Goal: Information Seeking & Learning: Learn about a topic

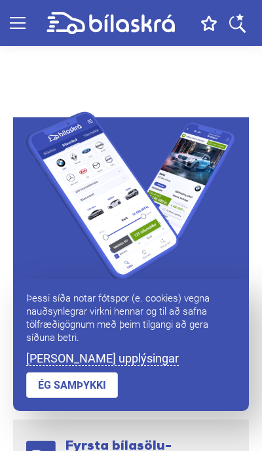
click at [87, 387] on link "ÉG SAMÞYKKI" at bounding box center [72, 385] width 92 height 26
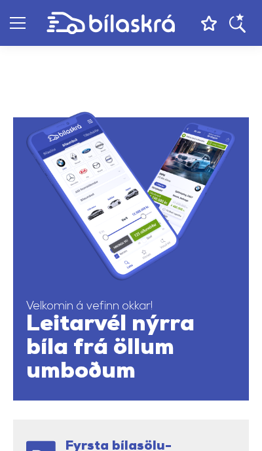
click at [18, 23] on span at bounding box center [18, 22] width 16 height 1
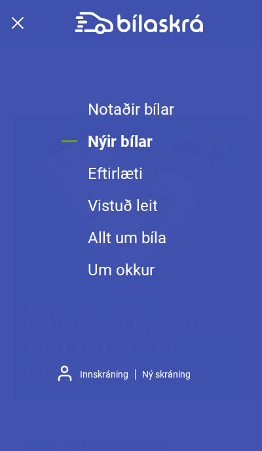
click at [120, 109] on link "Notaðir bílar" at bounding box center [131, 110] width 87 height 32
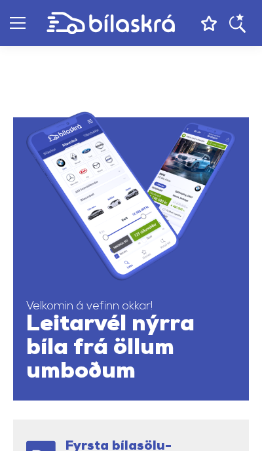
click at [18, 24] on div at bounding box center [18, 23] width 16 height 12
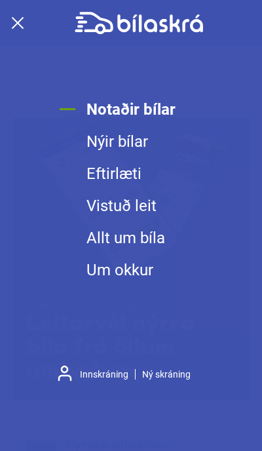
click at [18, 23] on span at bounding box center [18, 23] width 12 height 12
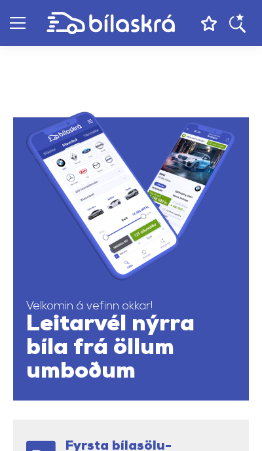
click at [138, 315] on span "Leitarvél nýrra bíla frá öllum umboðum" at bounding box center [131, 348] width 210 height 71
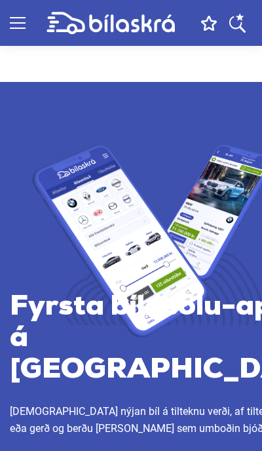
click at [70, 30] on icon at bounding box center [111, 23] width 129 height 23
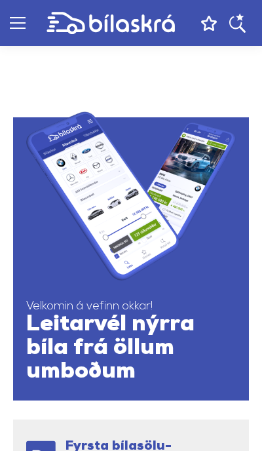
click at [16, 28] on span at bounding box center [18, 28] width 16 height 1
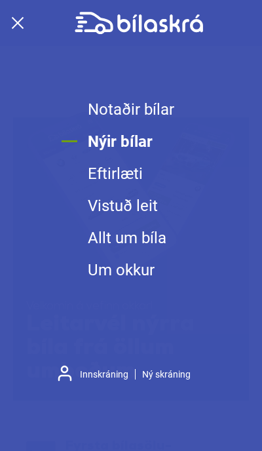
click at [132, 111] on link "Notaðir bílar" at bounding box center [131, 110] width 87 height 32
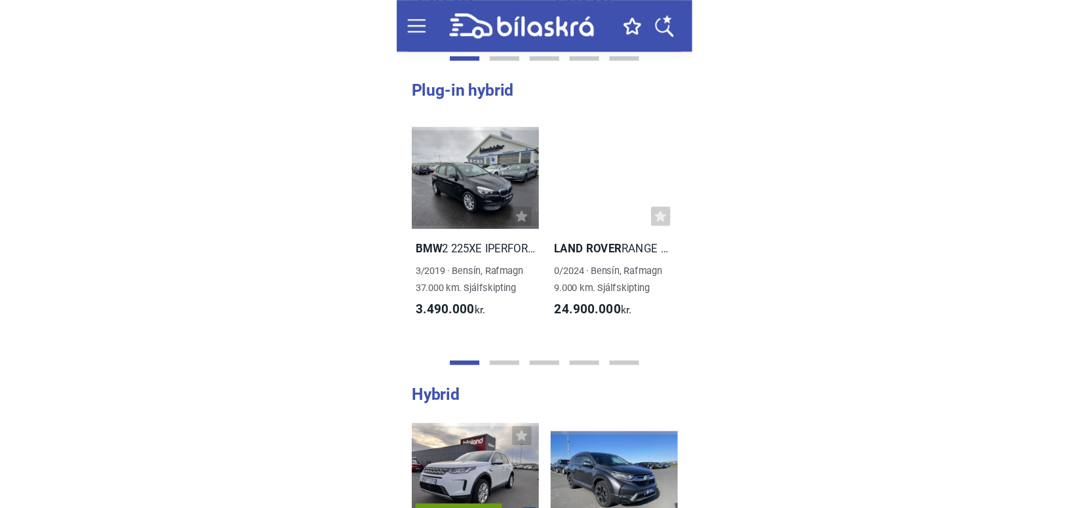
scroll to position [791, 0]
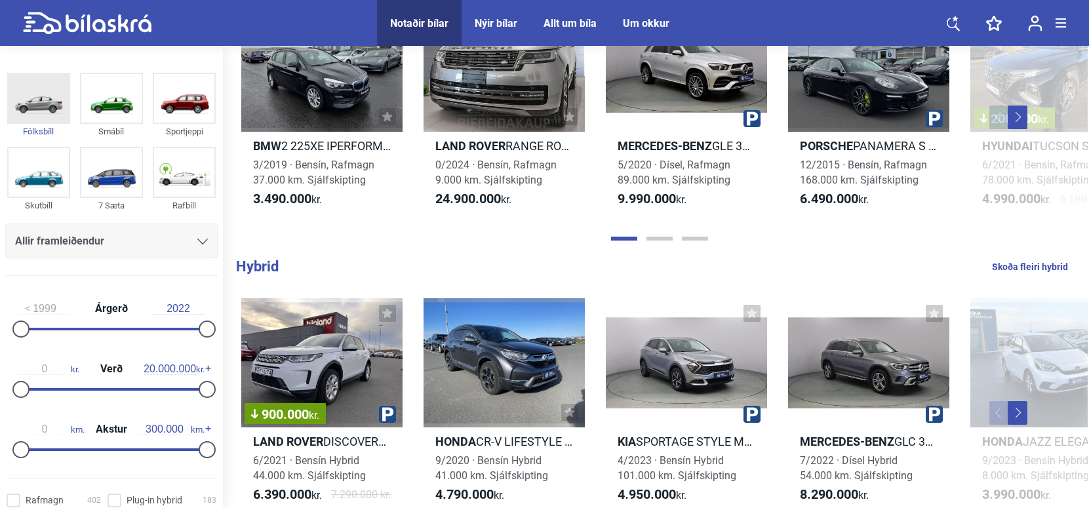
click at [41, 104] on img at bounding box center [39, 98] width 60 height 49
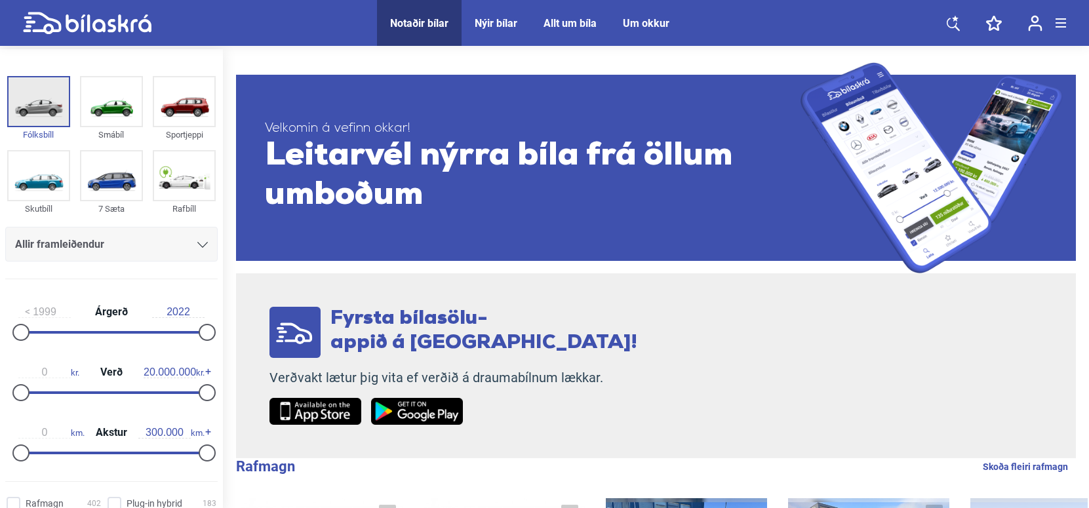
click at [41, 104] on img at bounding box center [39, 101] width 60 height 49
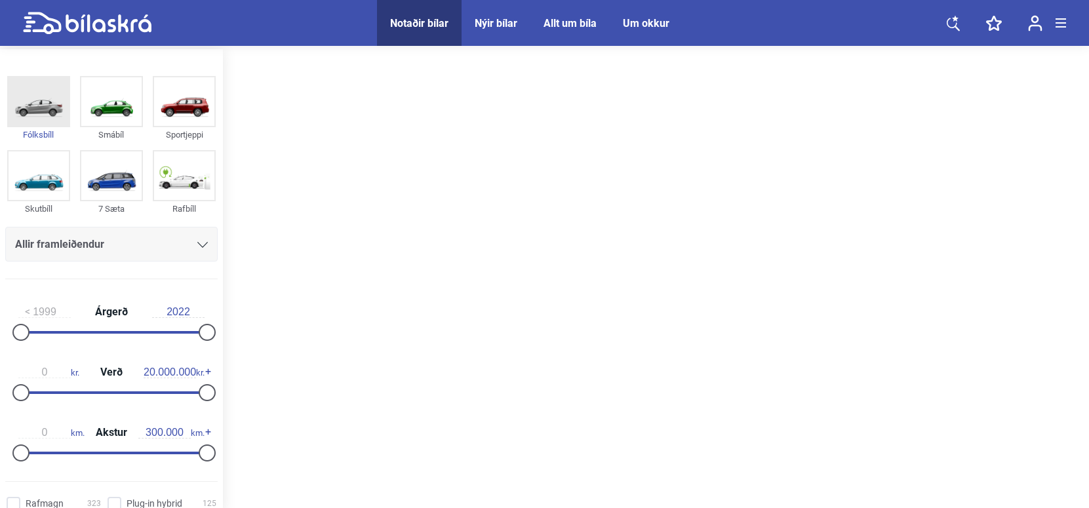
click at [41, 104] on img at bounding box center [39, 101] width 60 height 49
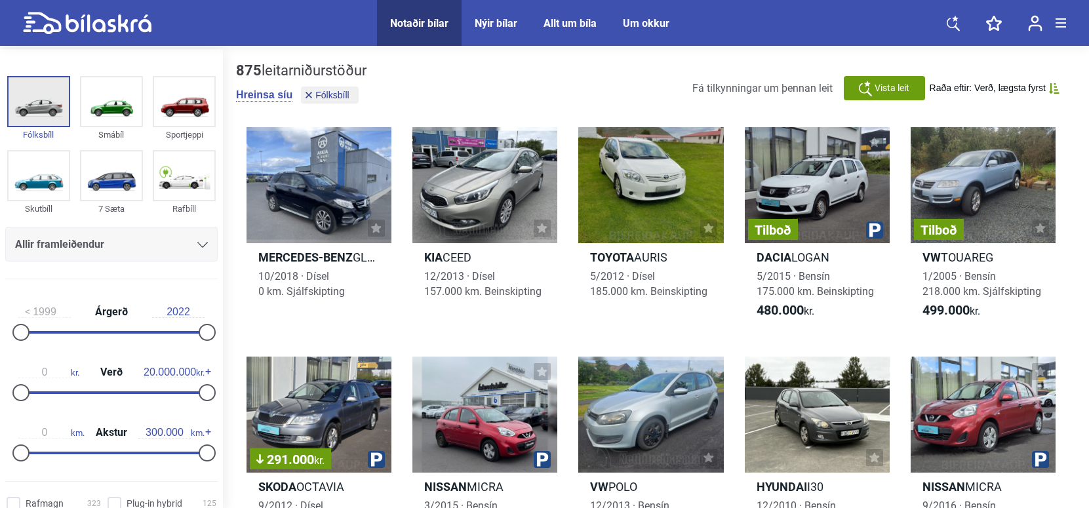
click at [41, 104] on img at bounding box center [39, 101] width 60 height 49
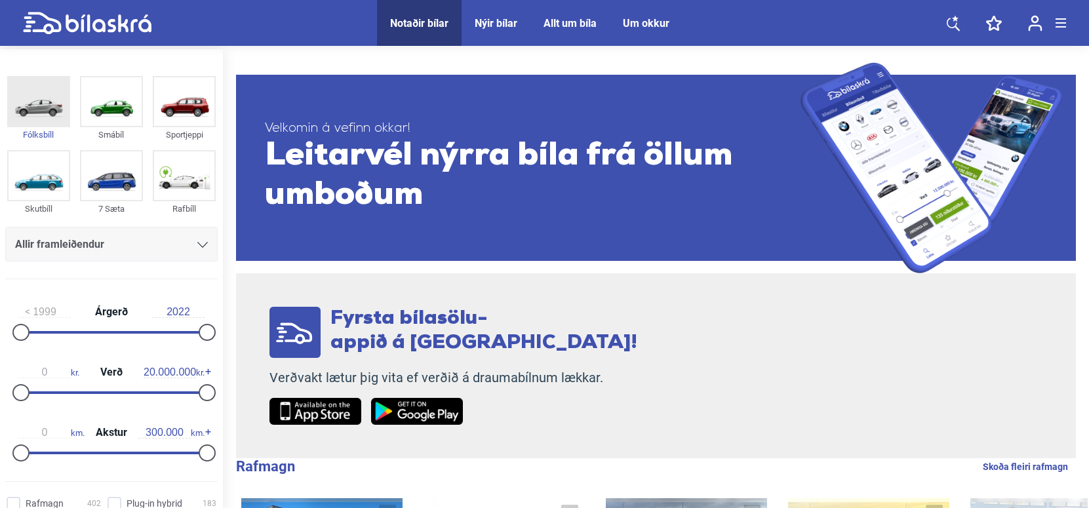
click at [41, 104] on img at bounding box center [39, 101] width 60 height 49
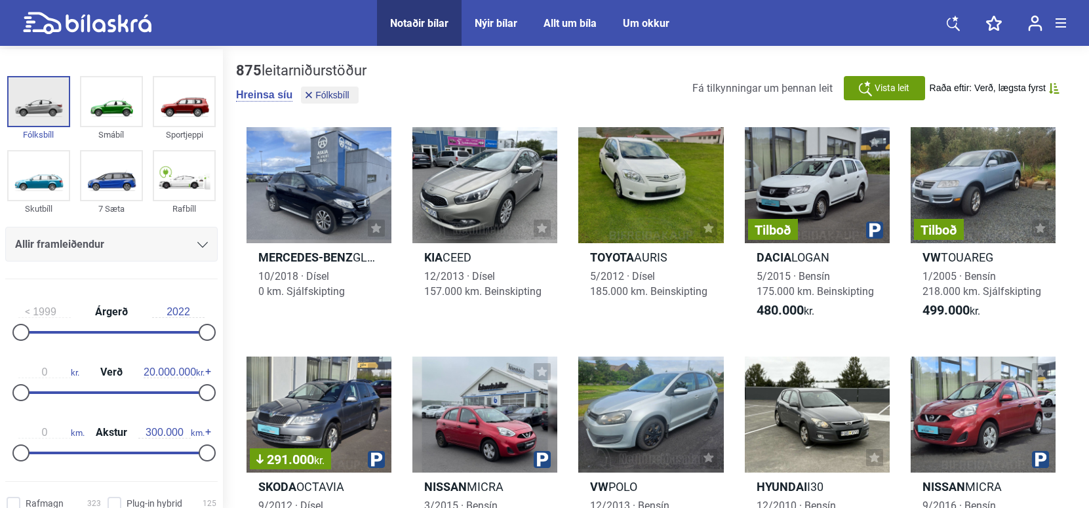
click at [40, 109] on img at bounding box center [39, 101] width 60 height 49
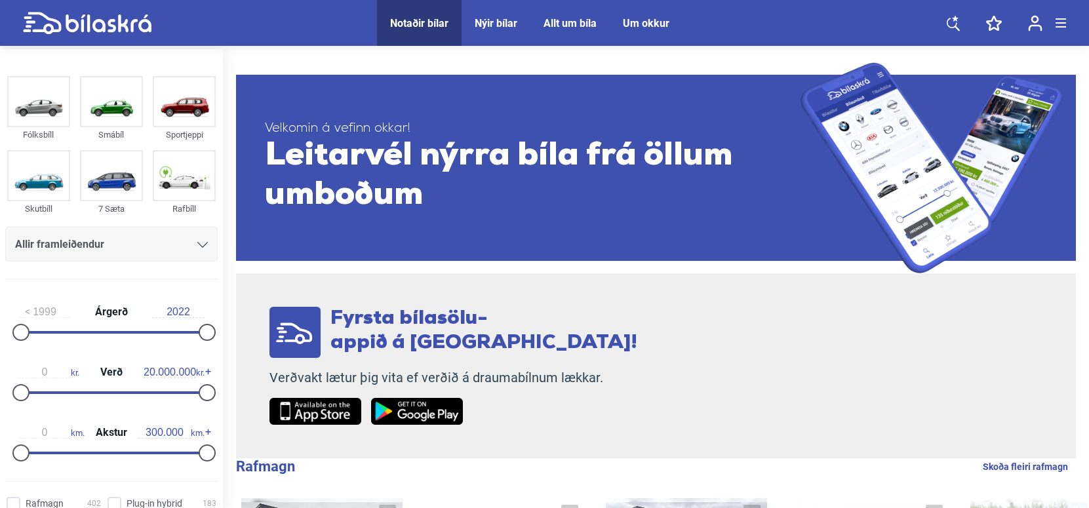
scroll to position [66, 0]
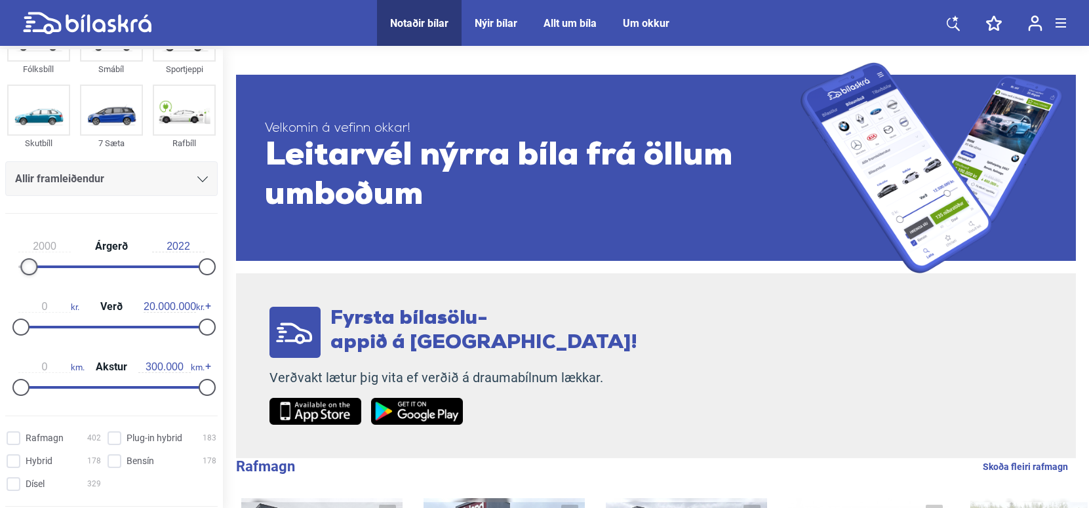
drag, startPoint x: 14, startPoint y: 266, endPoint x: 25, endPoint y: 266, distance: 10.5
click at [25, 266] on div at bounding box center [28, 266] width 17 height 17
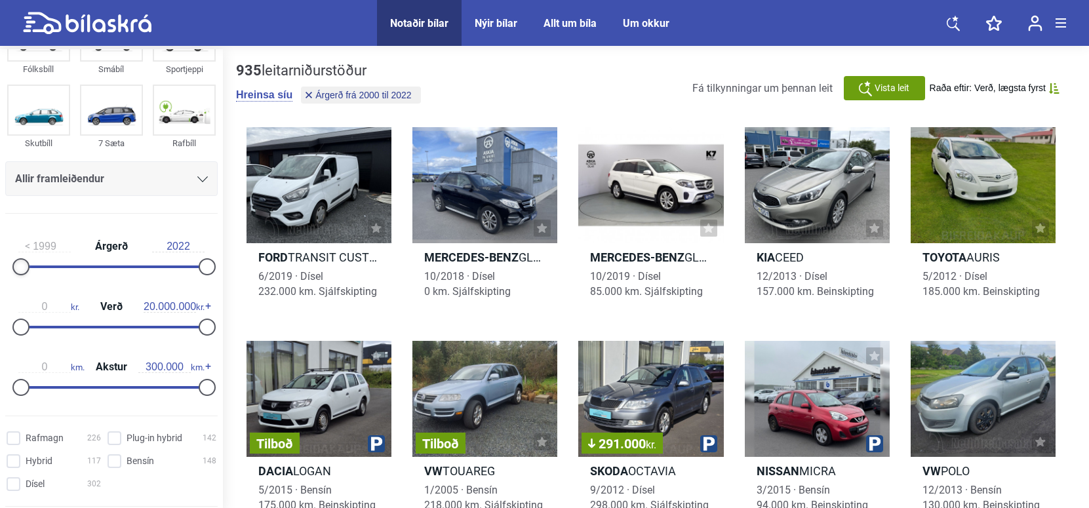
drag, startPoint x: 30, startPoint y: 268, endPoint x: 18, endPoint y: 268, distance: 11.8
click at [18, 268] on div at bounding box center [20, 266] width 17 height 17
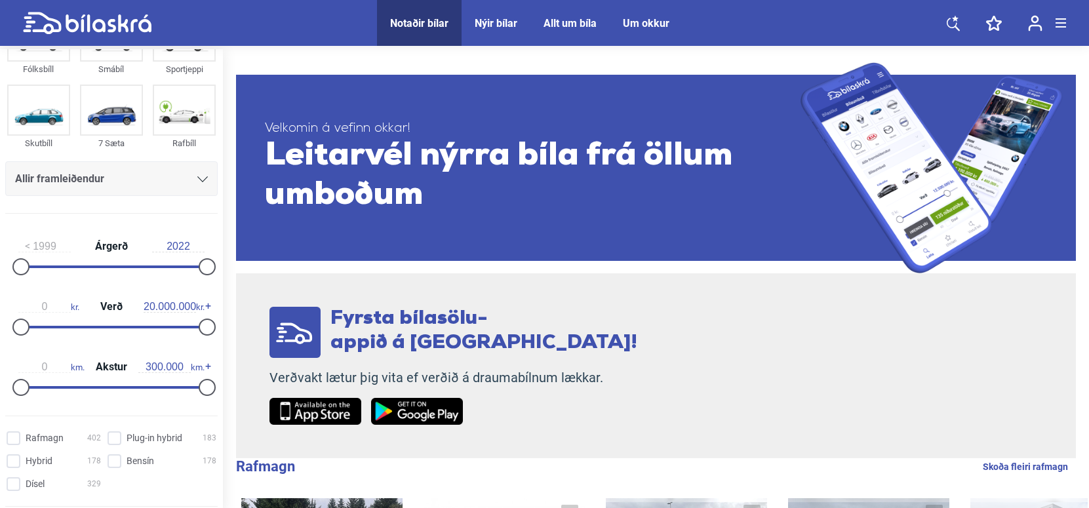
click at [32, 249] on input "1999" at bounding box center [44, 247] width 52 height 12
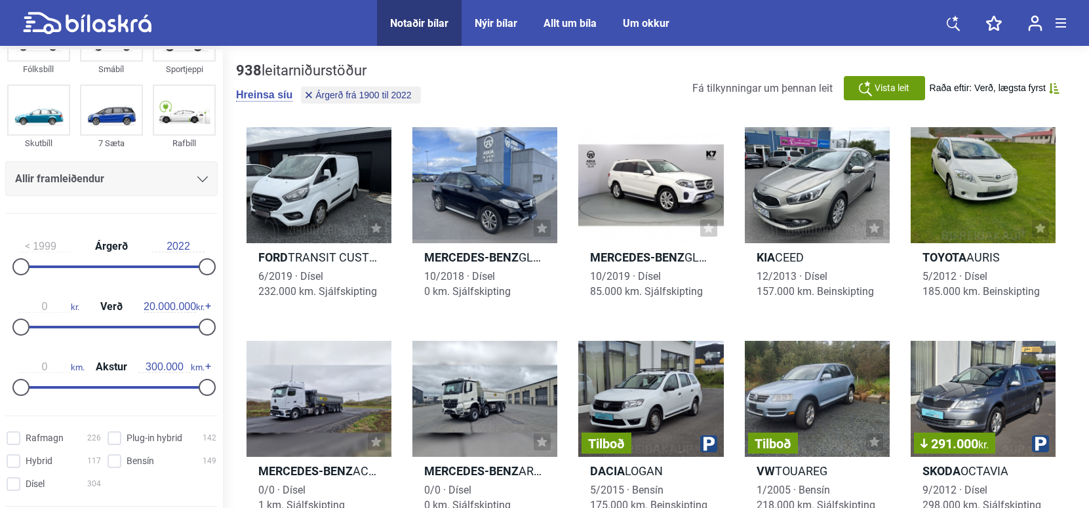
click at [35, 247] on input "1999" at bounding box center [44, 247] width 52 height 12
type input "0"
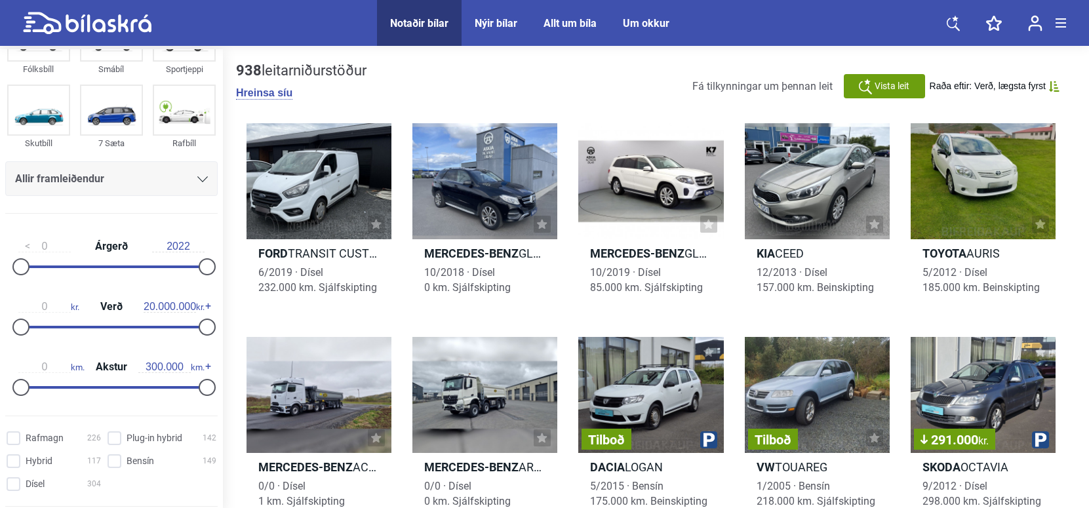
click at [43, 308] on input "0" at bounding box center [44, 307] width 52 height 12
type input "0"
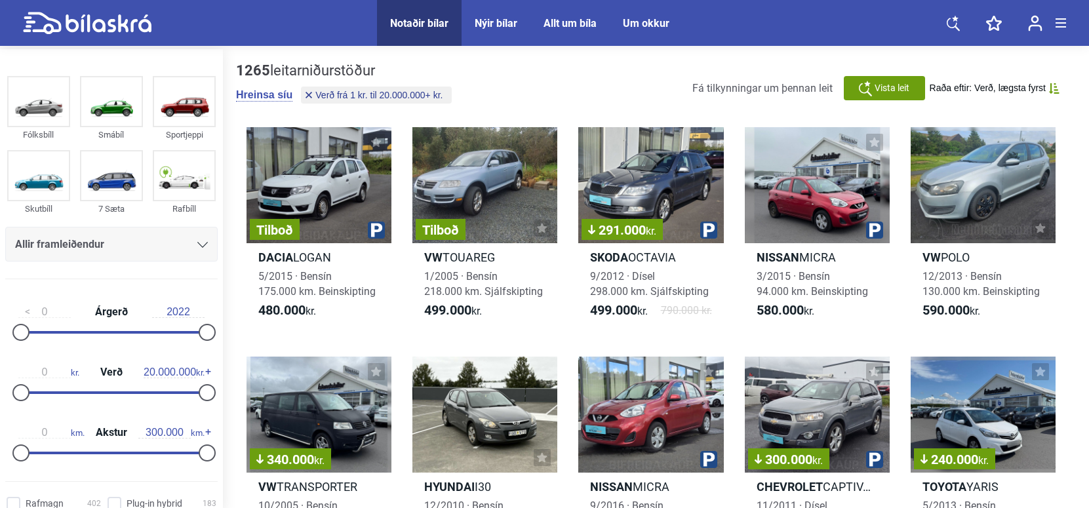
click at [497, 22] on div "Nýir bílar" at bounding box center [496, 23] width 43 height 12
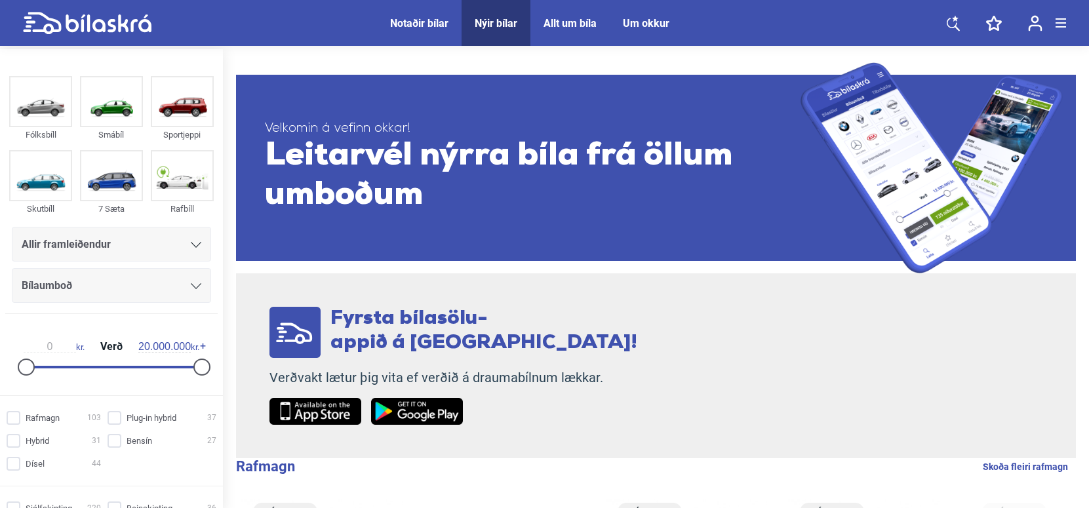
click at [43, 349] on input "0" at bounding box center [50, 347] width 52 height 12
type input "0"
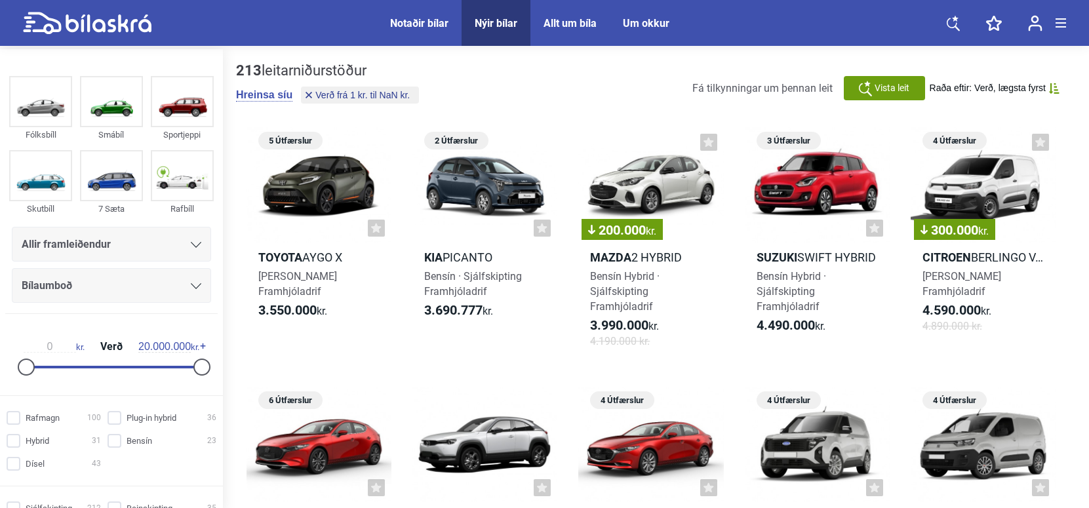
click at [52, 345] on input "0" at bounding box center [50, 347] width 52 height 12
click at [163, 346] on input "20.000.000" at bounding box center [164, 347] width 52 height 12
type input "20.000.000"
click at [107, 290] on div "Bílaumboð" at bounding box center [112, 286] width 180 height 18
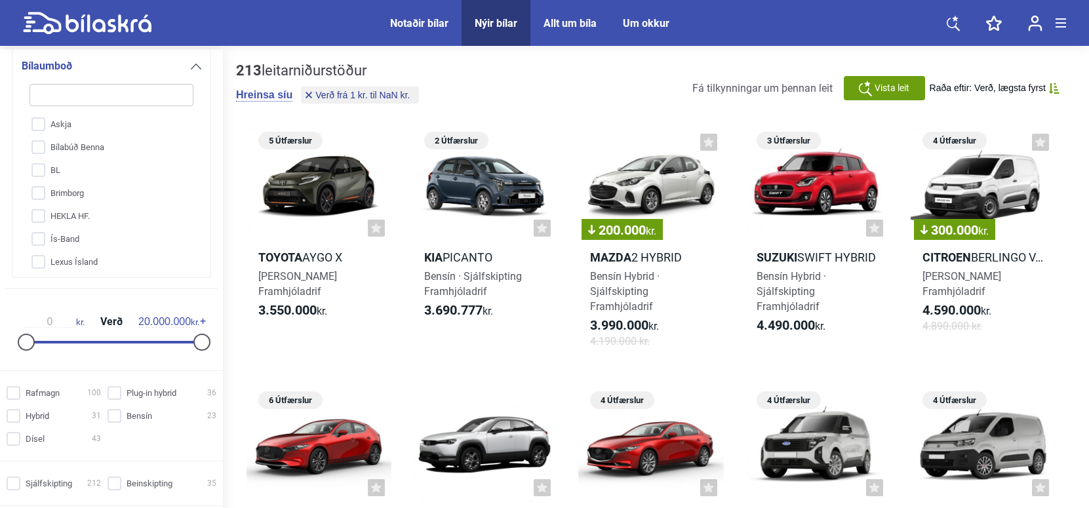
click at [192, 67] on icon at bounding box center [196, 67] width 10 height 6
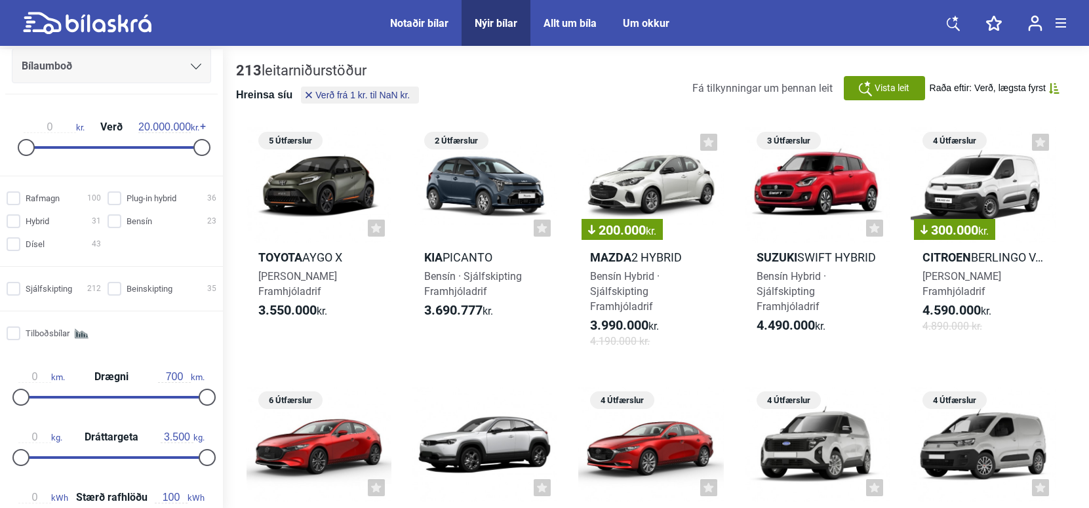
click at [254, 96] on button "Hreinsa síu" at bounding box center [264, 95] width 56 height 13
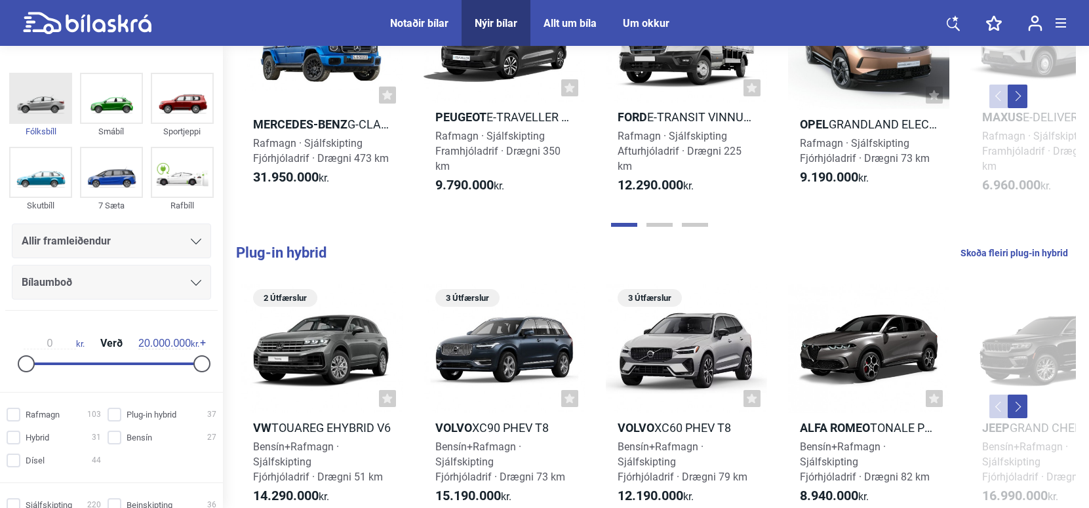
click at [17, 89] on img at bounding box center [40, 98] width 60 height 49
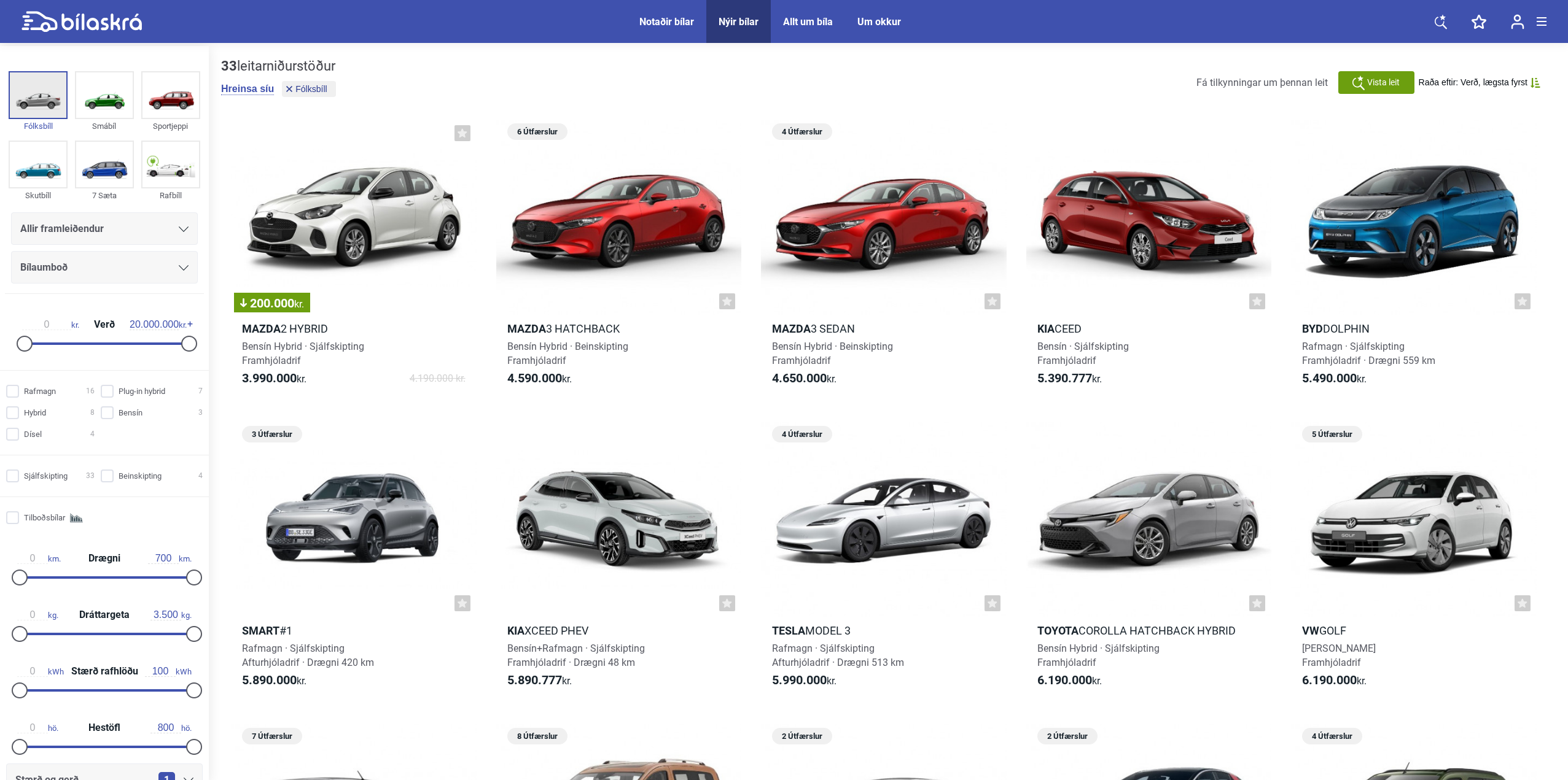
click at [47, 96] on img at bounding box center [37, 95] width 56 height 46
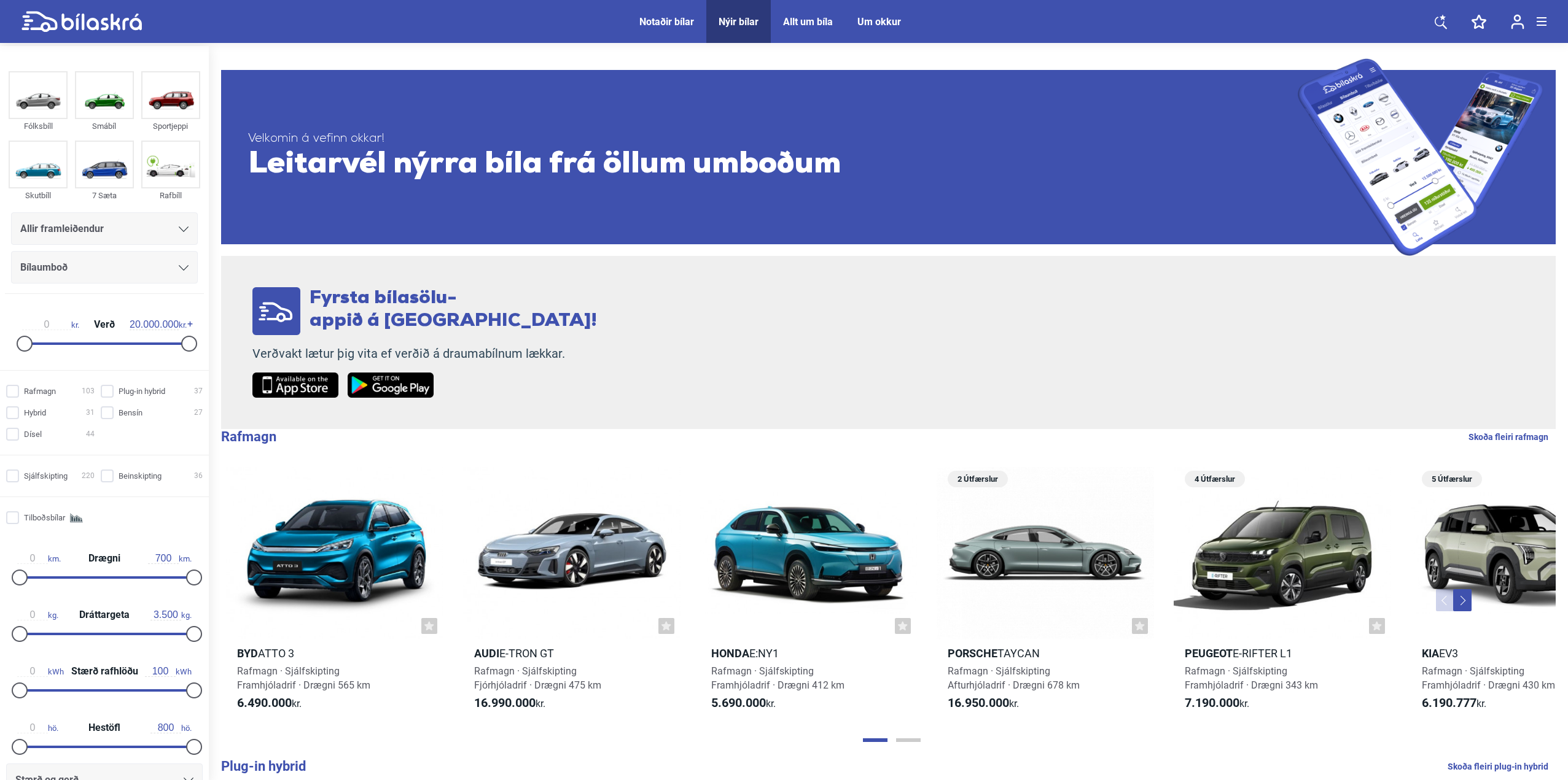
click at [735, 21] on div "Nýir bílar" at bounding box center [738, 22] width 40 height 11
click at [71, 238] on div "Allir framleiðendur" at bounding box center [104, 228] width 186 height 33
click at [161, 261] on div "Bílaumboð" at bounding box center [105, 268] width 169 height 17
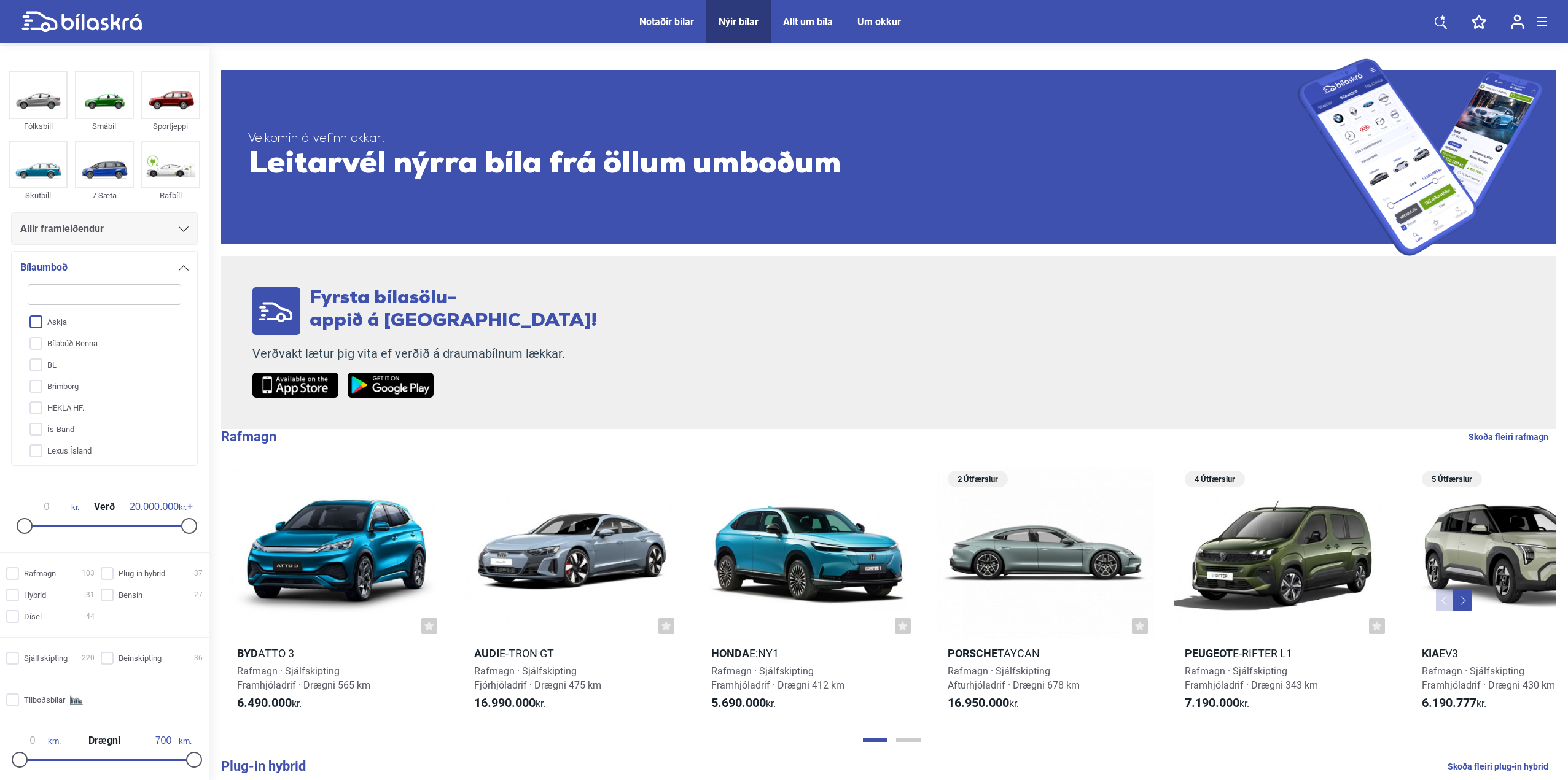
click at [34, 325] on input "Askja" at bounding box center [96, 322] width 155 height 22
checkbox input "true"
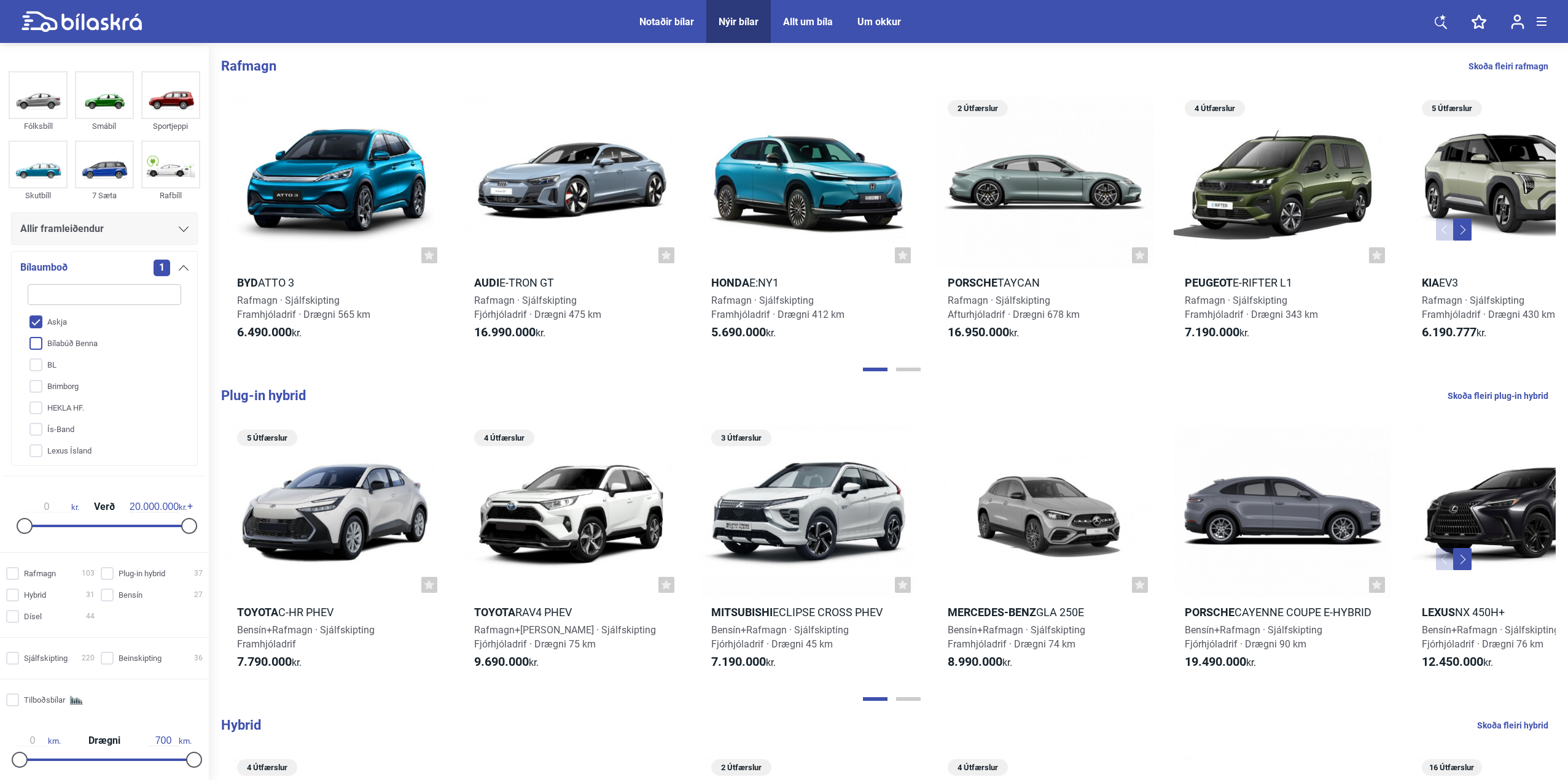
click at [35, 341] on input "Bílabúð Benna" at bounding box center [96, 344] width 155 height 22
checkbox input "true"
click at [36, 362] on input "BL" at bounding box center [96, 365] width 155 height 22
checkbox input "true"
click at [37, 387] on input "Brimborg" at bounding box center [96, 387] width 155 height 22
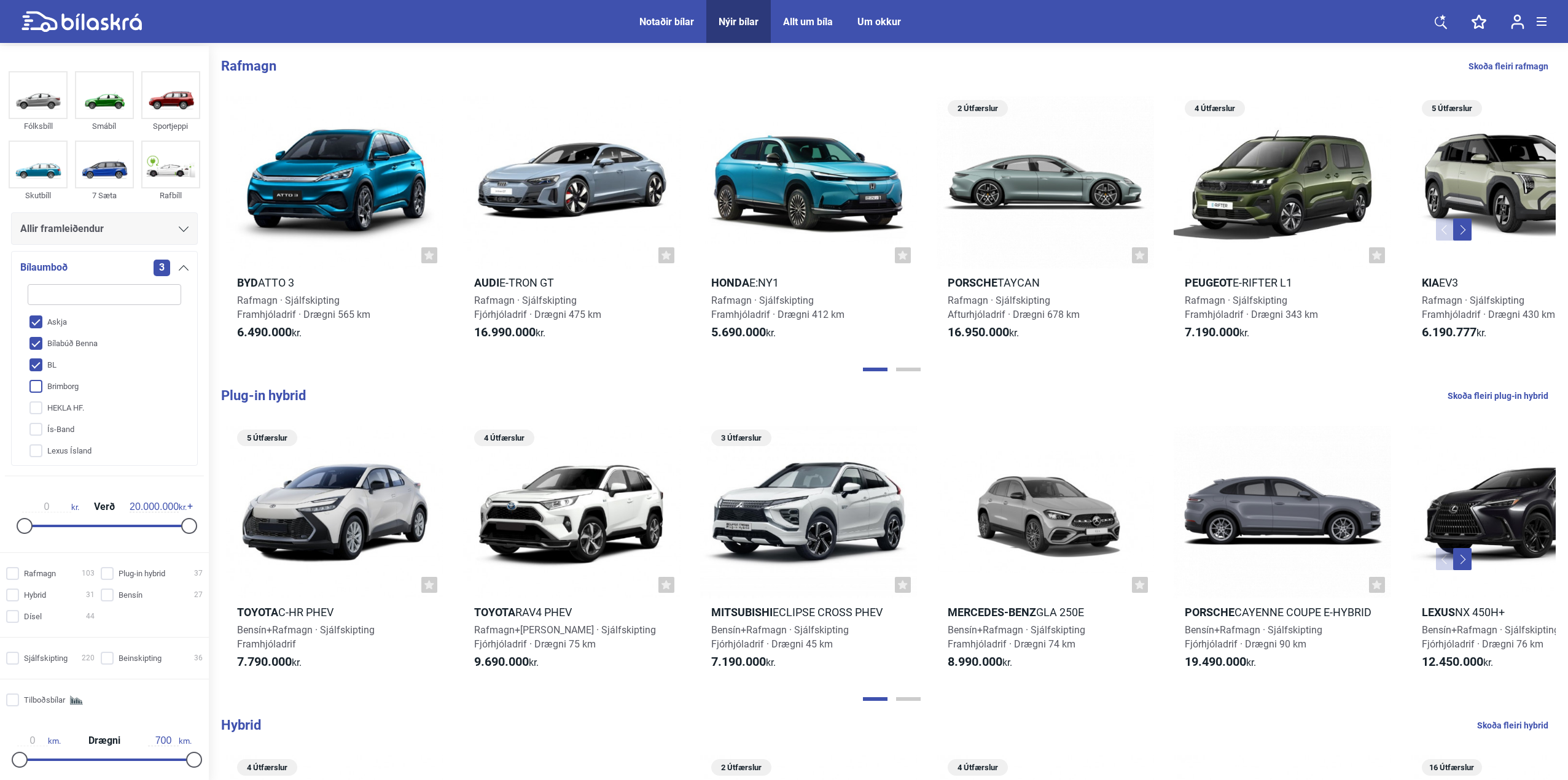
checkbox input "true"
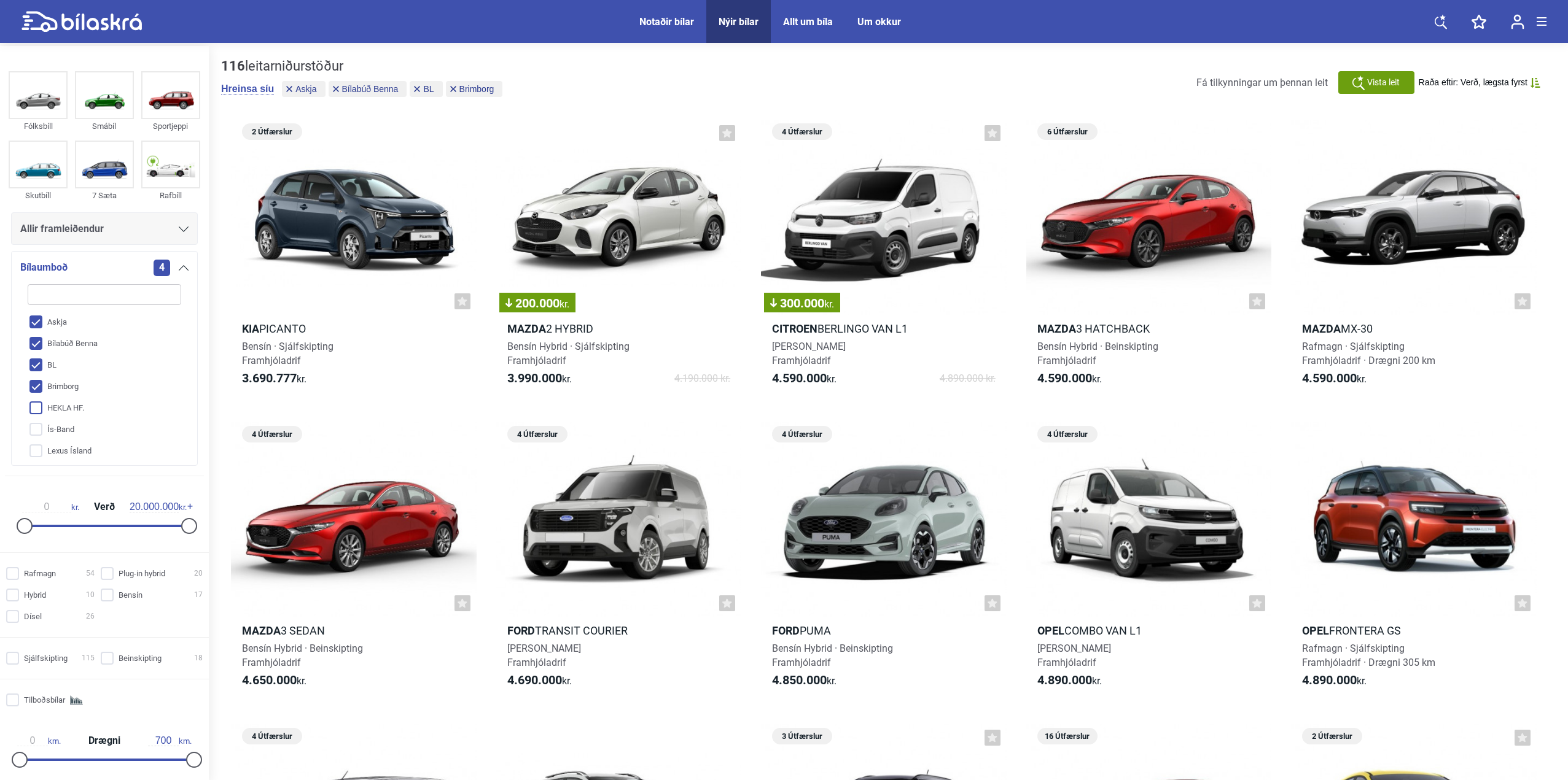
click at [37, 409] on input "HEKLA HF." at bounding box center [96, 408] width 155 height 22
checkbox input "true"
click at [35, 427] on input "Ís-Band" at bounding box center [96, 430] width 155 height 22
checkbox input "true"
click at [36, 447] on input "Lexus Ísland" at bounding box center [96, 451] width 155 height 22
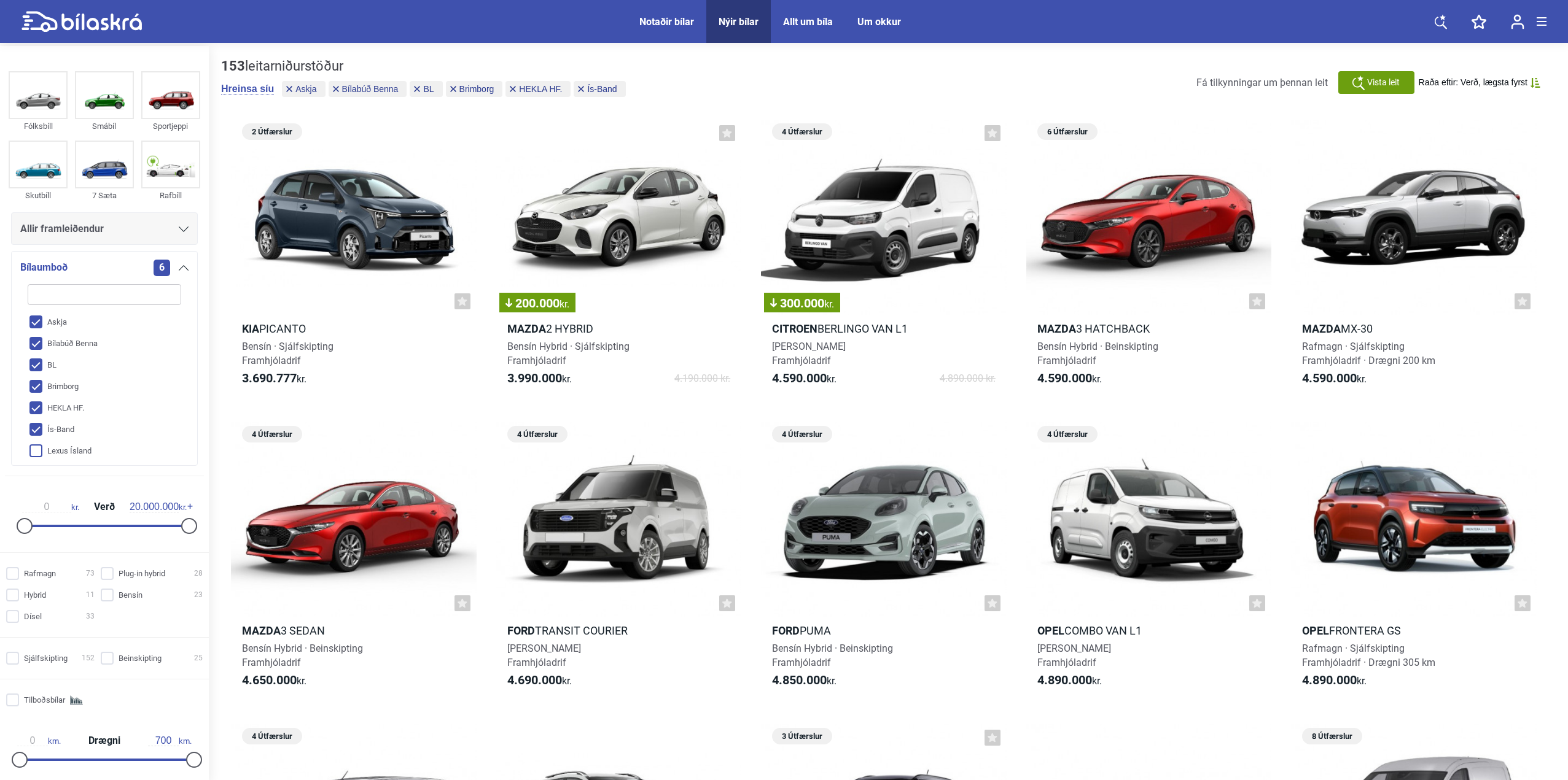
checkbox input "true"
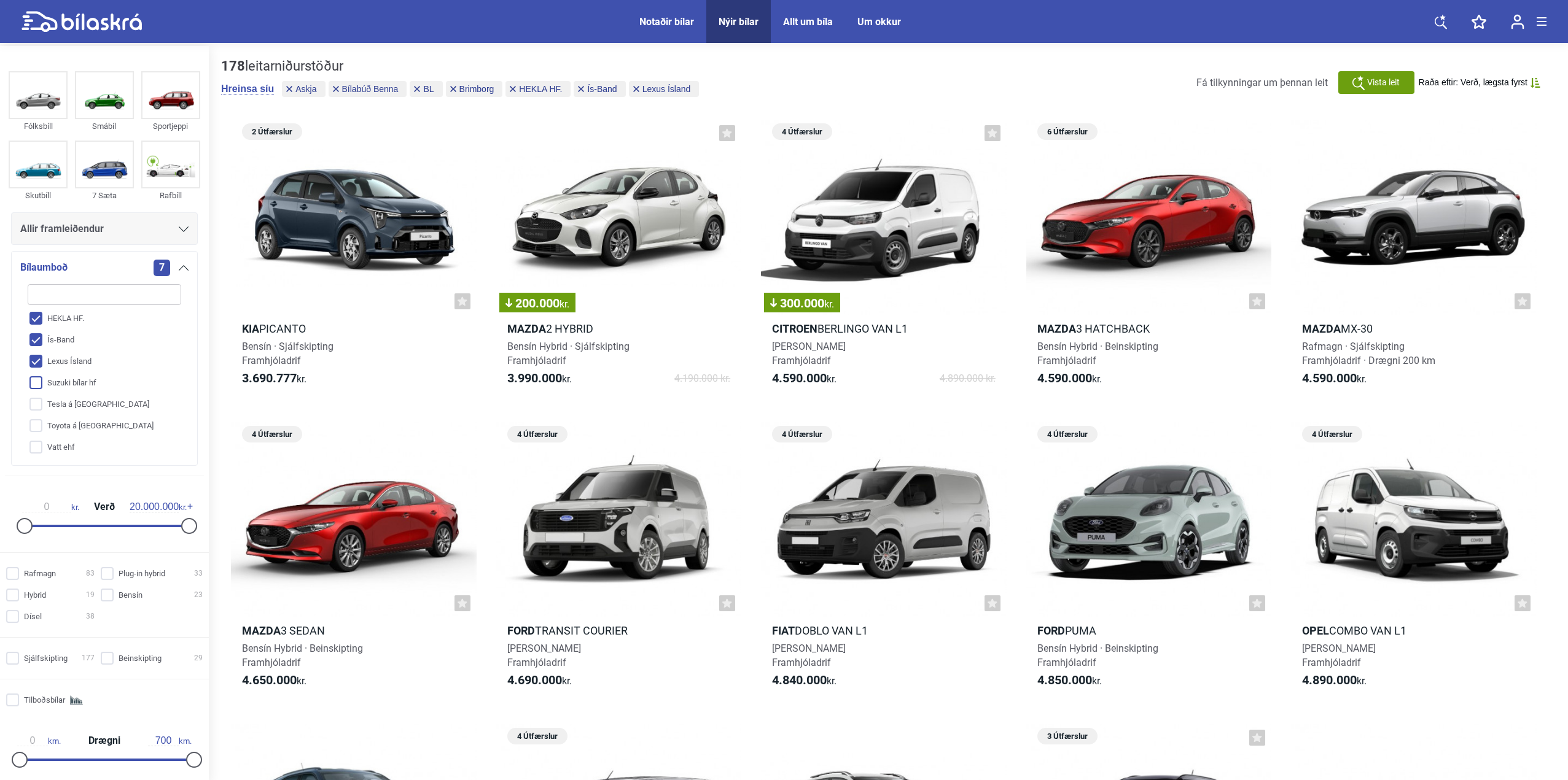
click at [37, 382] on input "Suzuki bílar hf" at bounding box center [96, 383] width 155 height 22
checkbox input "true"
click at [37, 402] on input "Tesla á [GEOGRAPHIC_DATA]" at bounding box center [96, 405] width 155 height 22
checkbox input "true"
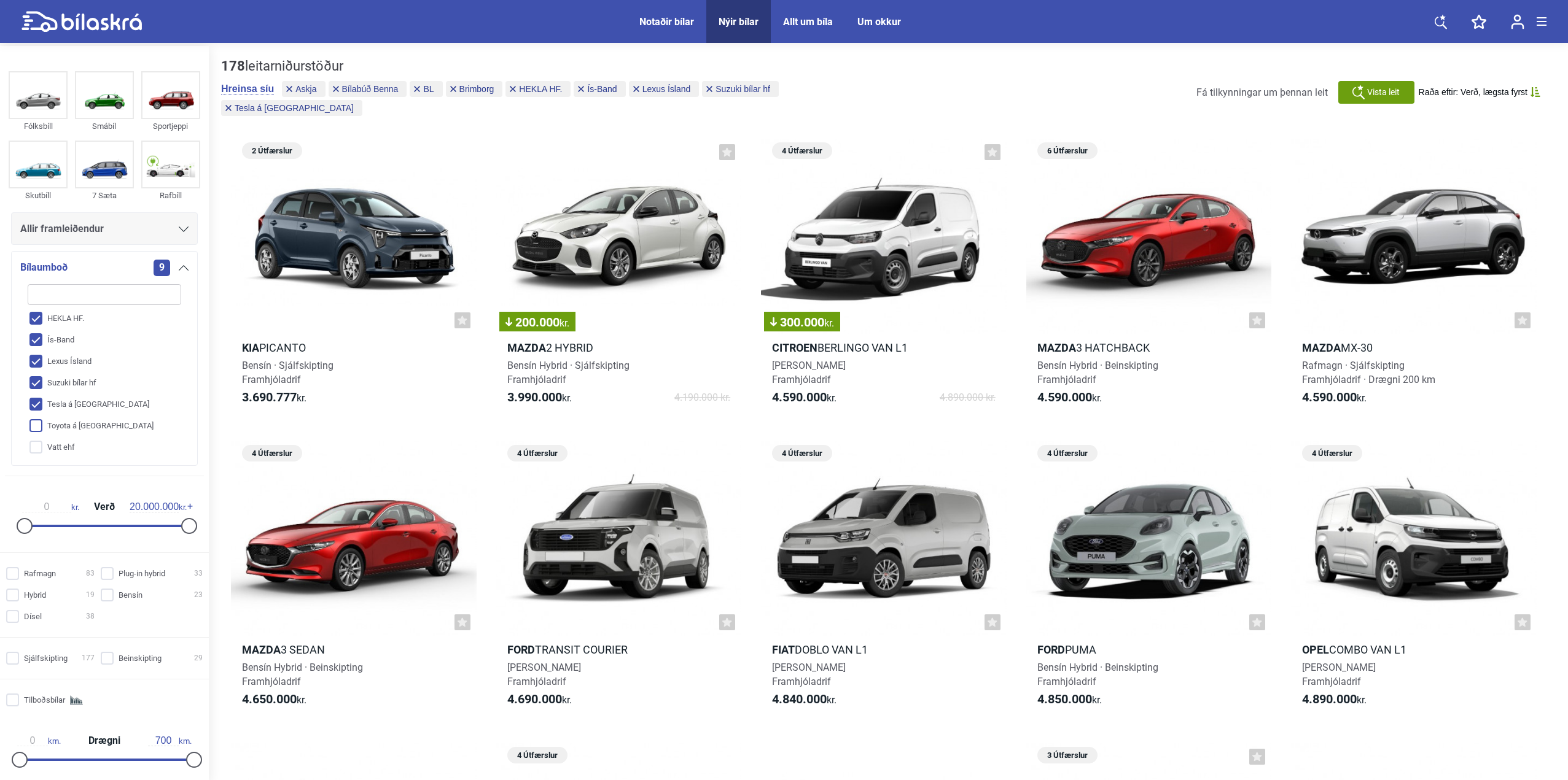
click at [36, 421] on input "Toyota á [GEOGRAPHIC_DATA]" at bounding box center [96, 426] width 155 height 22
checkbox input "true"
click at [37, 445] on input "Vatt ehf" at bounding box center [96, 448] width 155 height 22
checkbox input "true"
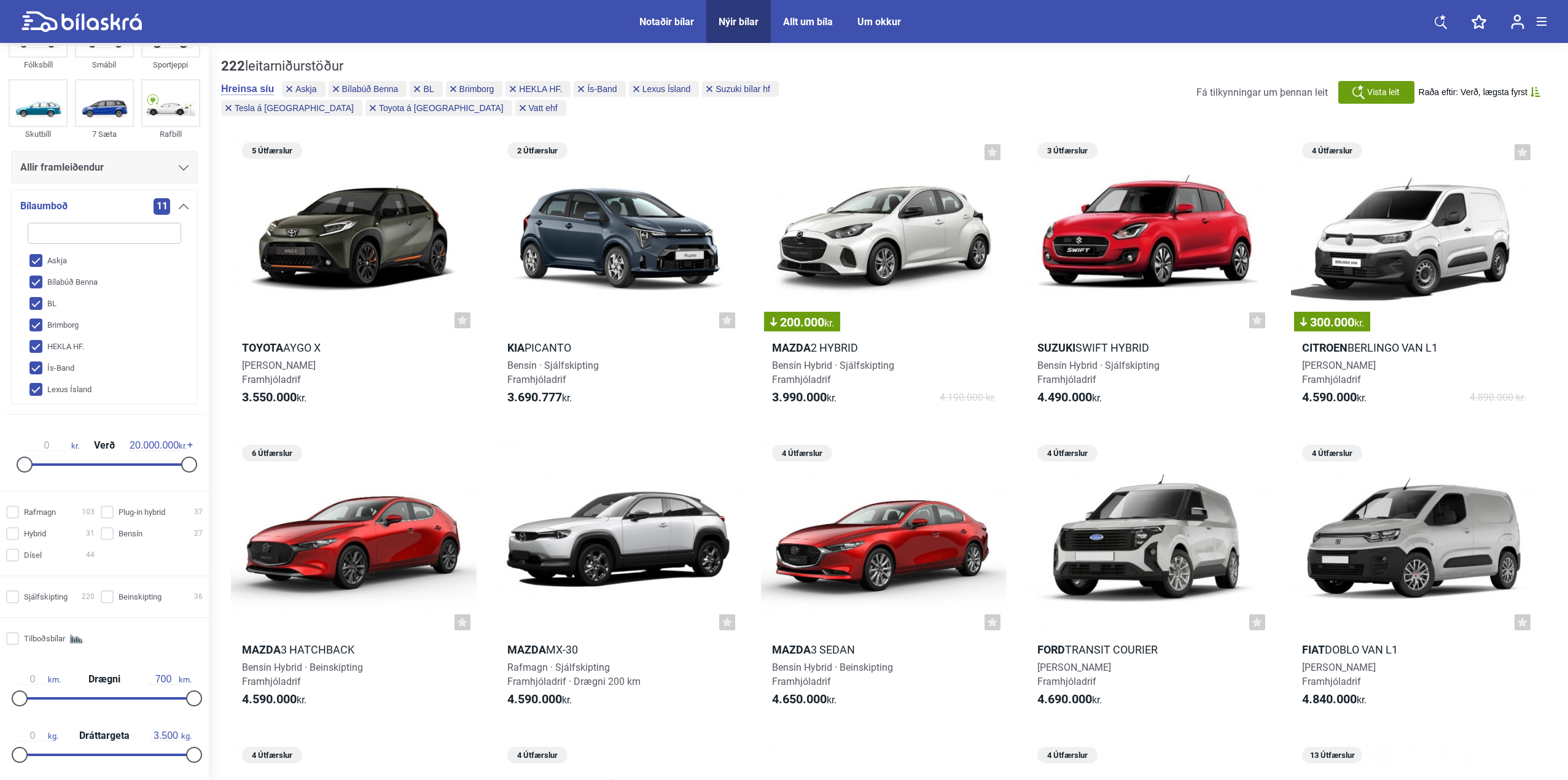
click at [751, 21] on div "Nýir bílar" at bounding box center [738, 22] width 40 height 11
checkbox input "false"
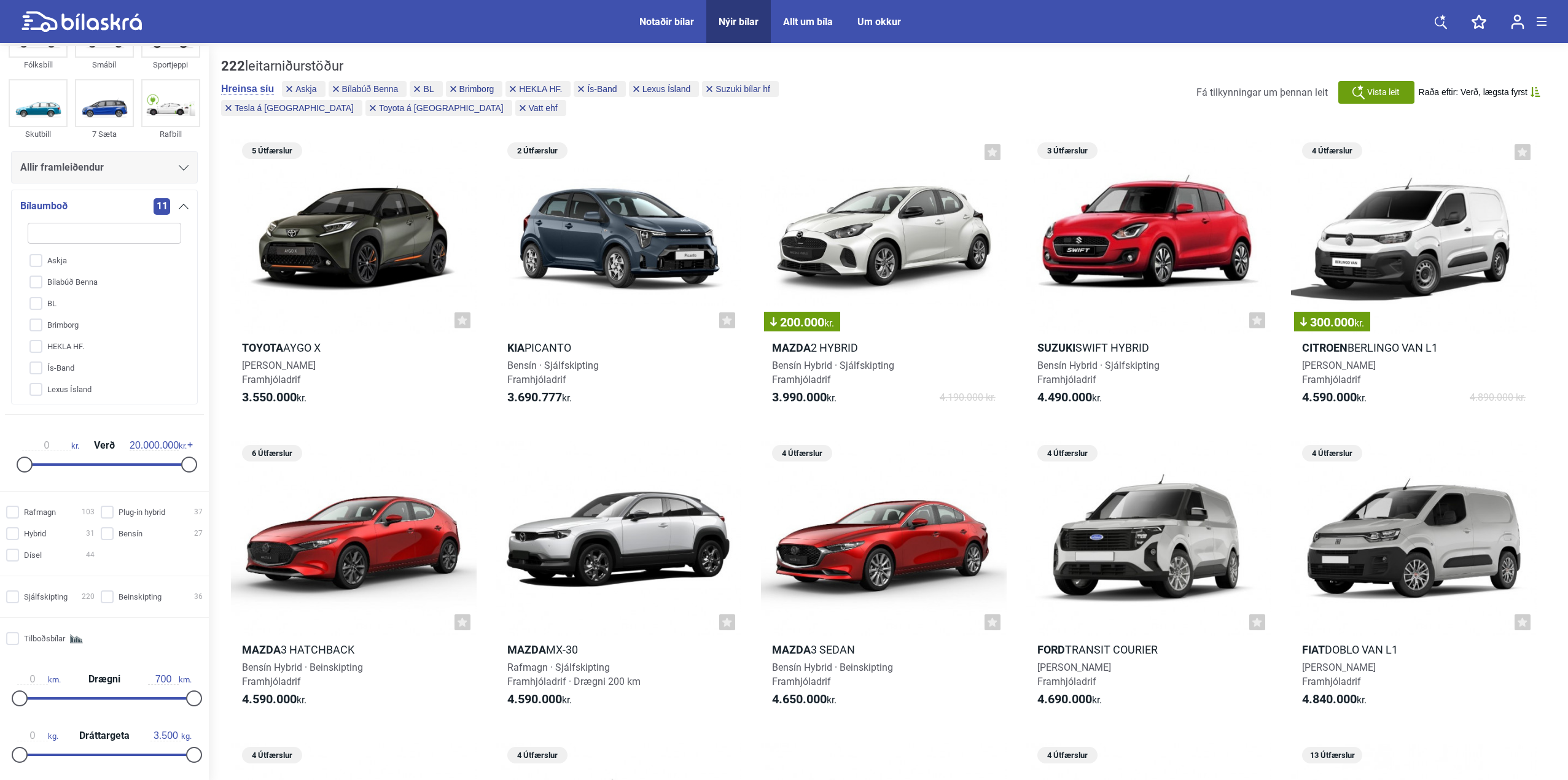
checkbox input "false"
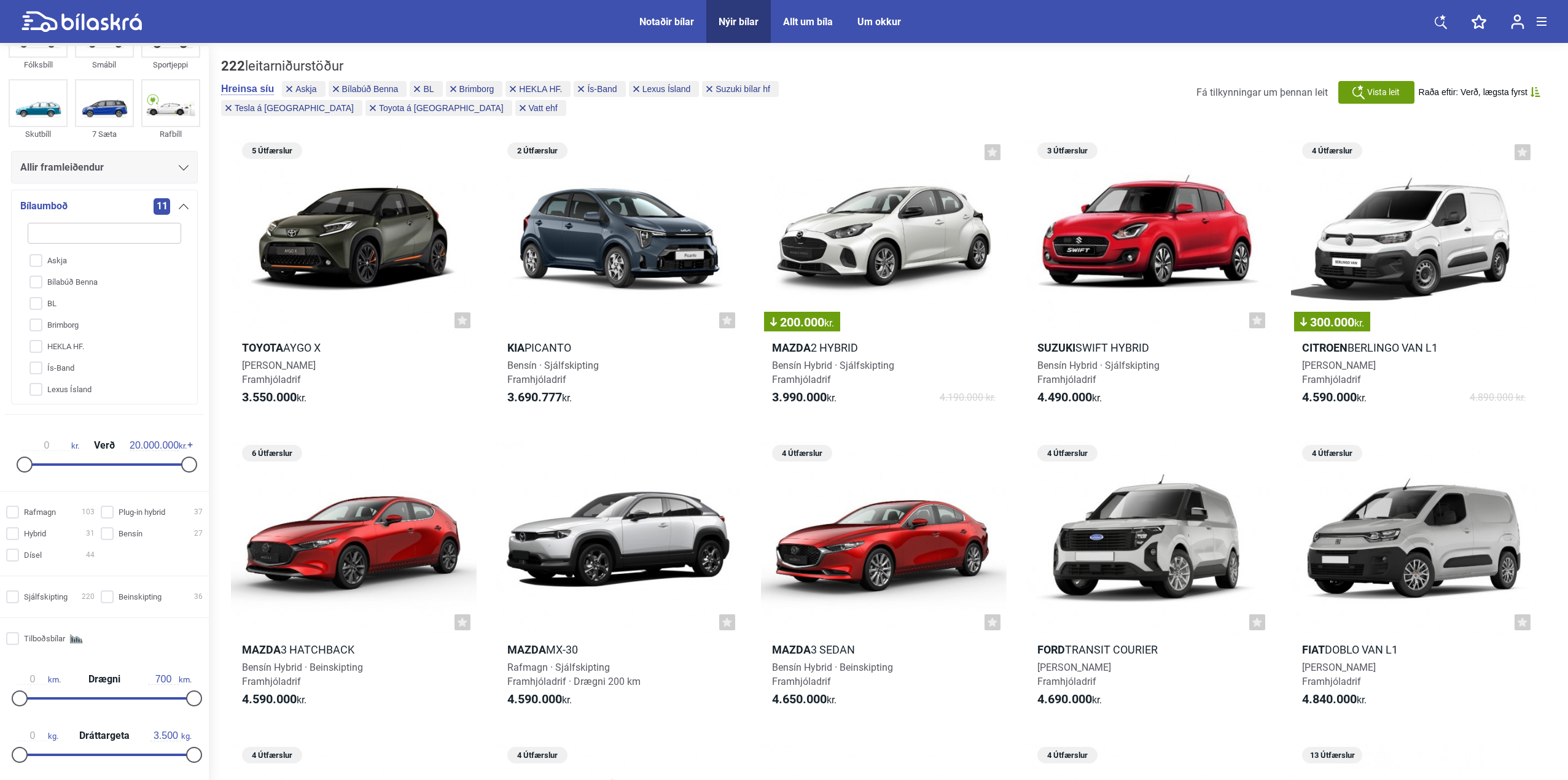
checkbox input "false"
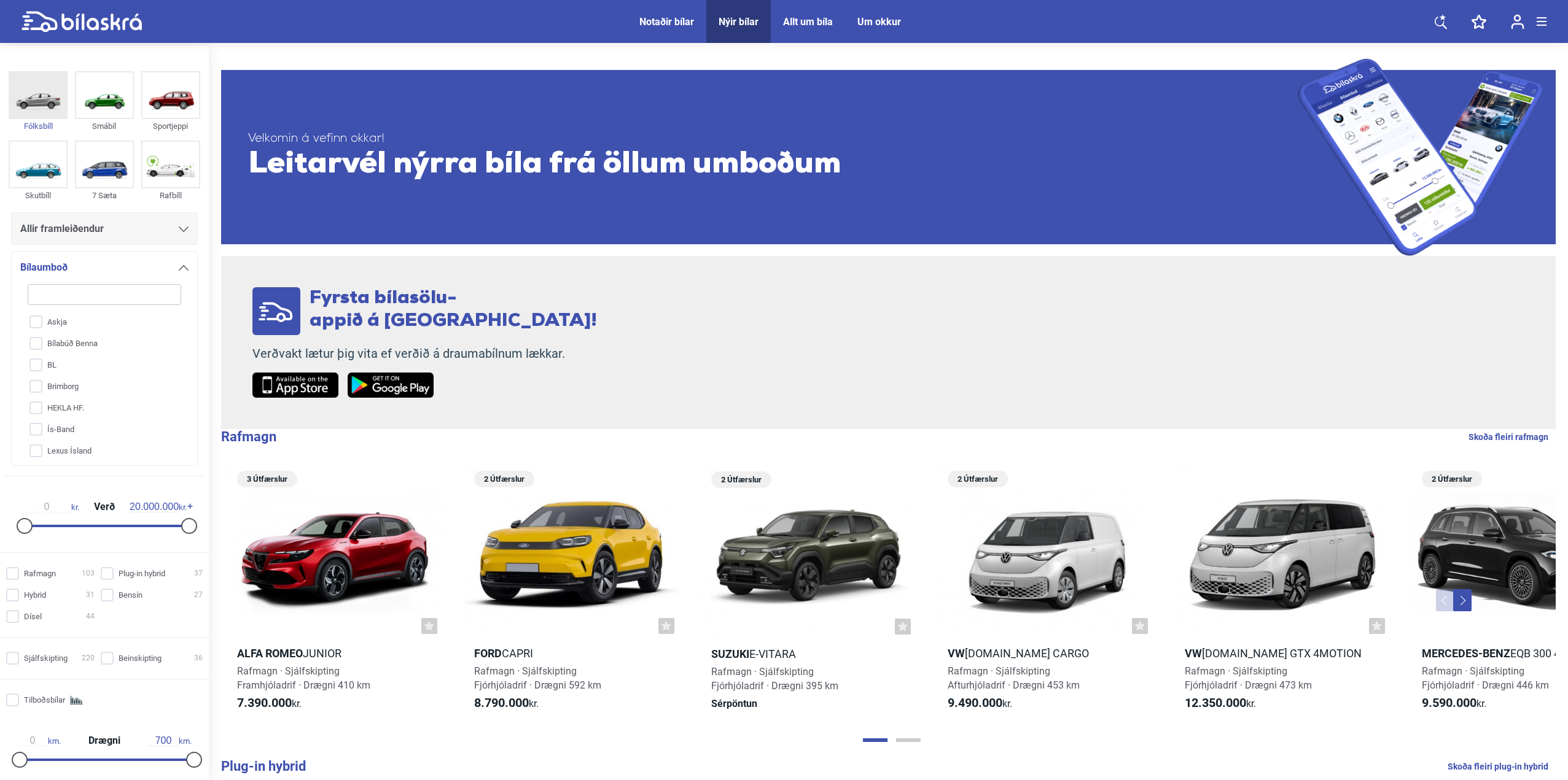
click at [38, 102] on img at bounding box center [37, 95] width 56 height 46
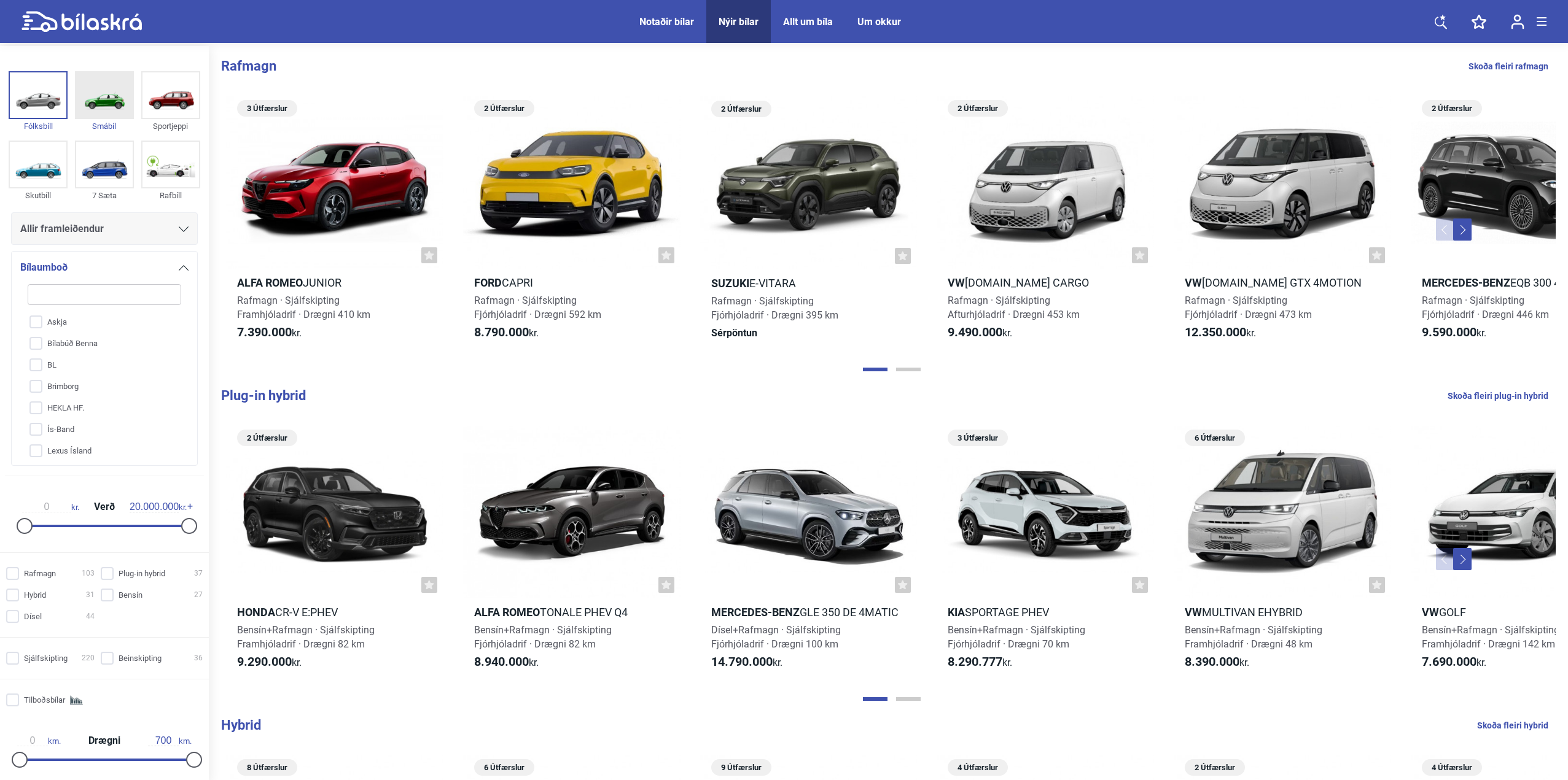
click at [104, 104] on img at bounding box center [104, 95] width 56 height 46
click at [172, 103] on img at bounding box center [170, 95] width 56 height 46
click at [173, 157] on img at bounding box center [170, 164] width 56 height 46
click at [80, 161] on img at bounding box center [104, 164] width 56 height 46
click at [54, 165] on img at bounding box center [37, 164] width 56 height 46
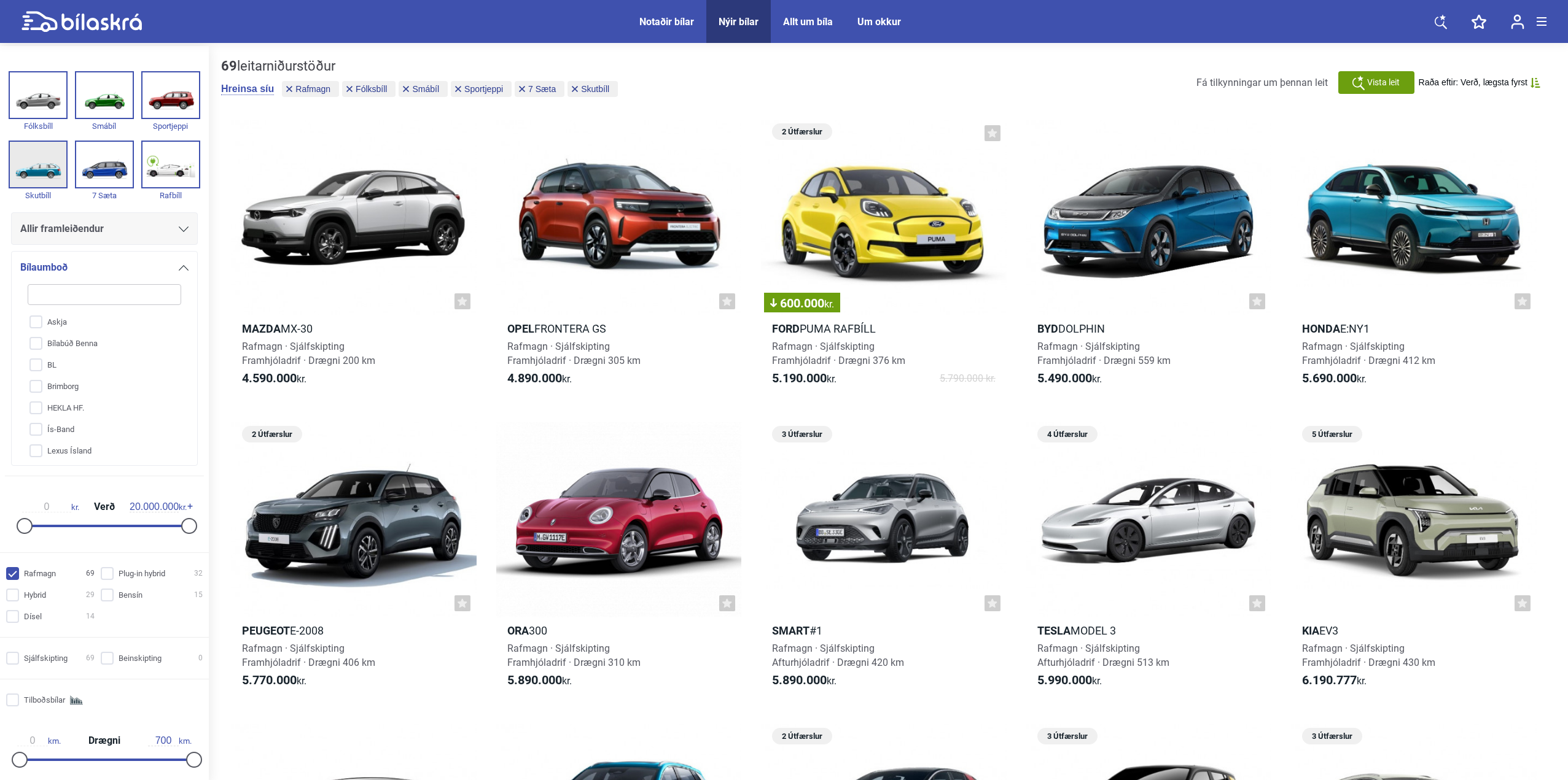
click at [52, 156] on img at bounding box center [37, 164] width 56 height 46
click at [88, 161] on img at bounding box center [104, 164] width 56 height 46
click at [167, 161] on img at bounding box center [170, 164] width 56 height 46
checkbox input "false"
click at [153, 102] on img at bounding box center [170, 95] width 56 height 46
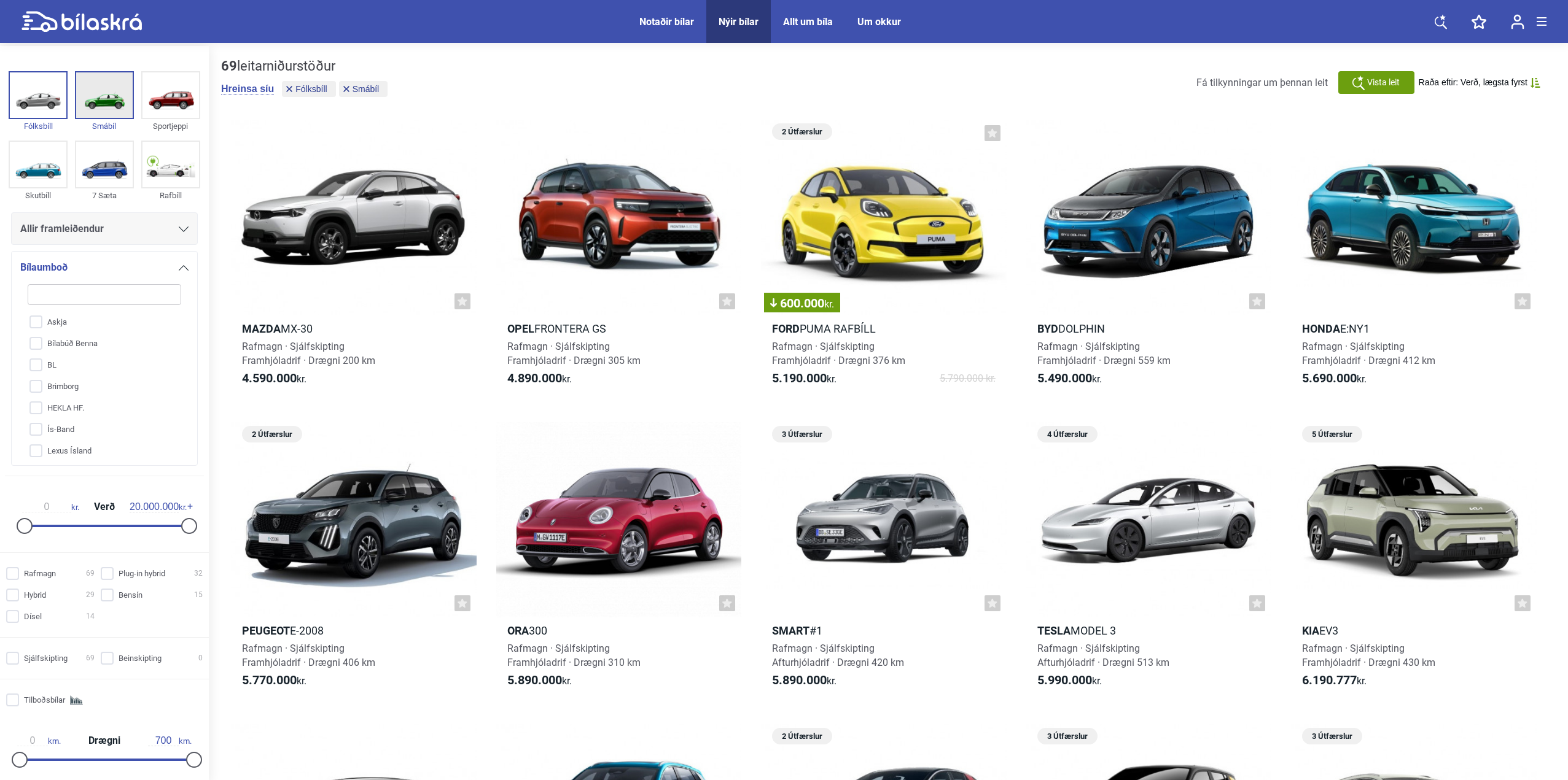
click at [107, 97] on img at bounding box center [104, 95] width 56 height 46
click at [45, 96] on img at bounding box center [37, 95] width 56 height 46
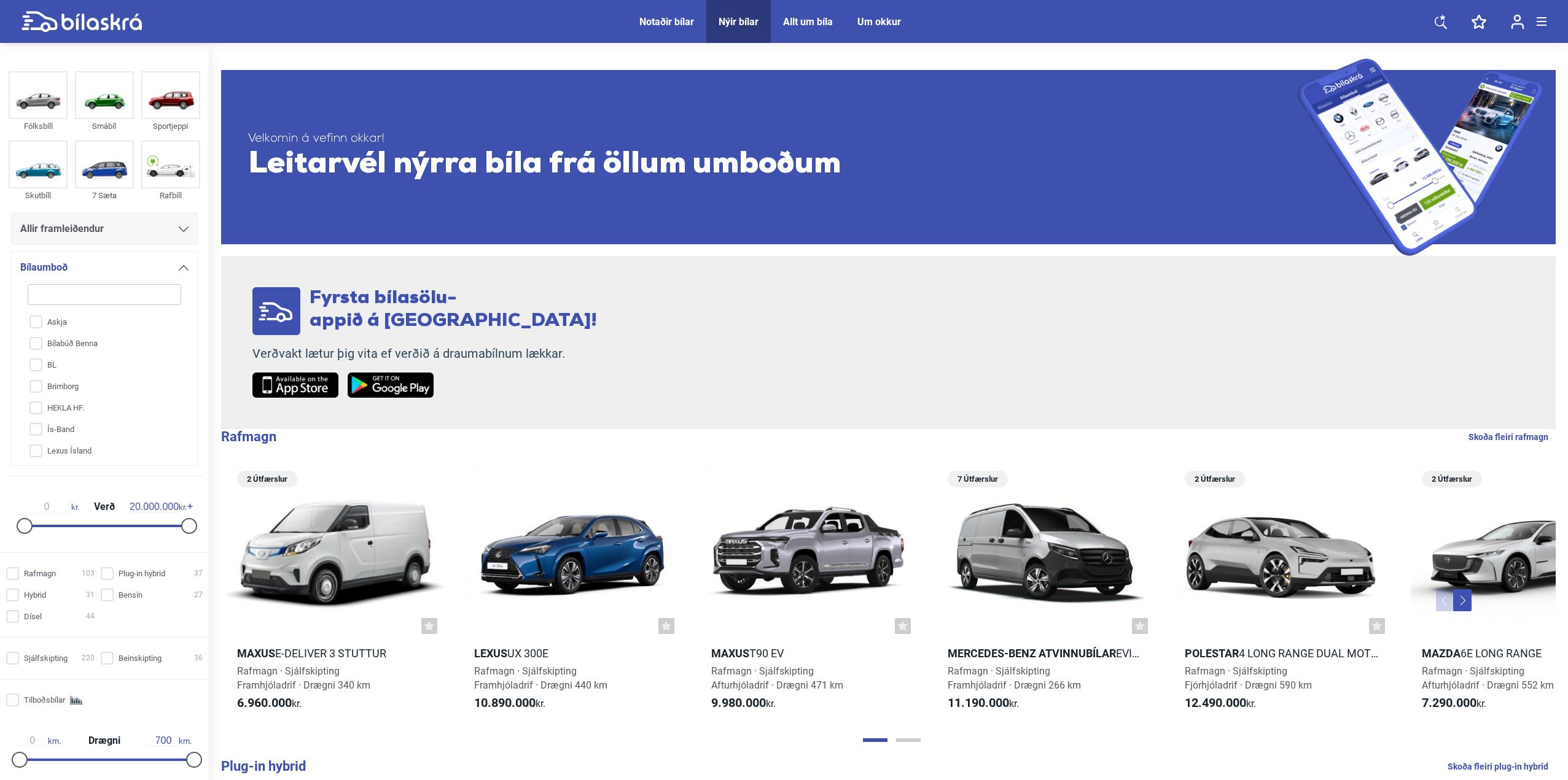
click at [167, 509] on input "20.000.000" at bounding box center [154, 508] width 49 height 11
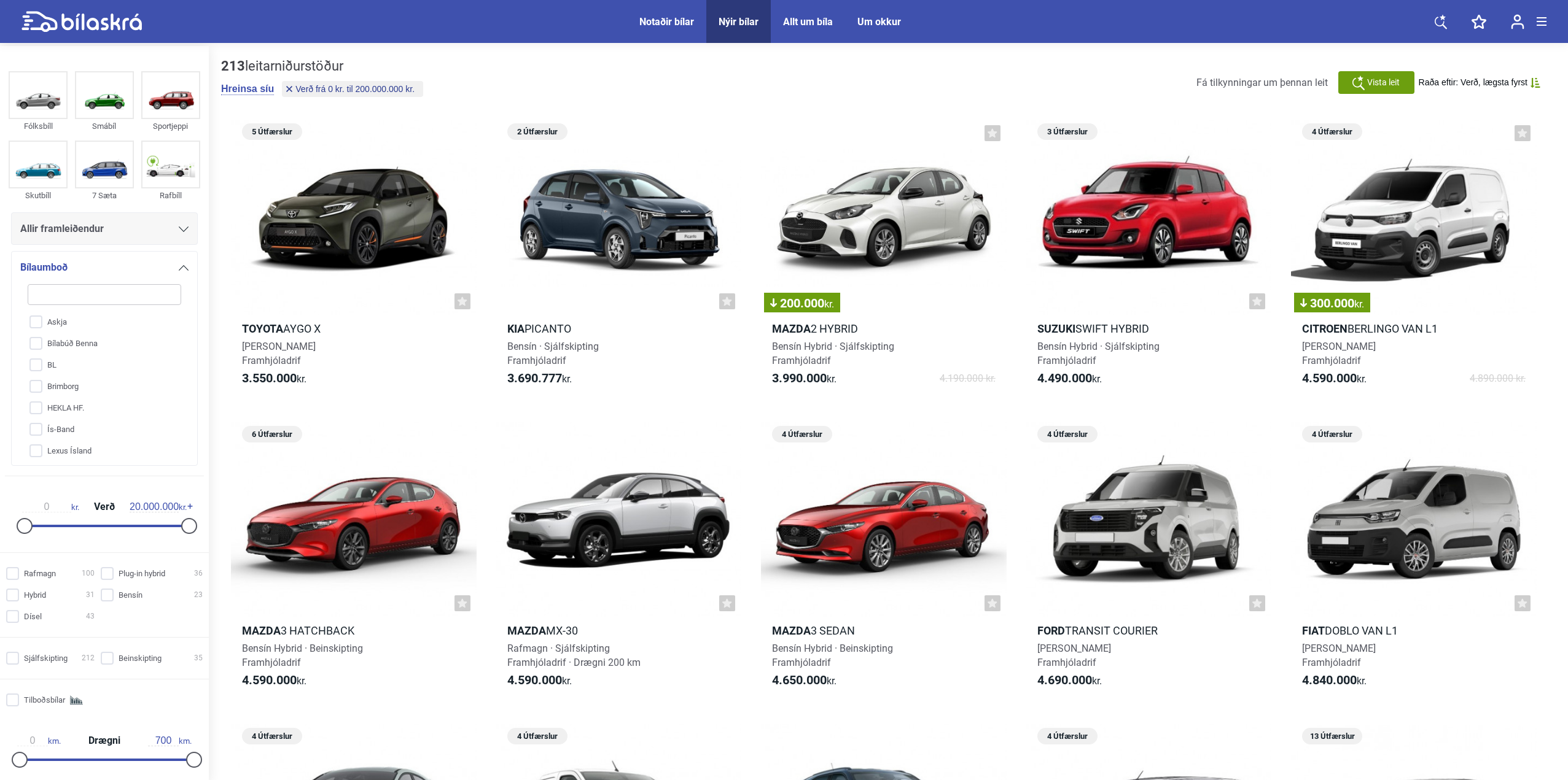
click at [144, 502] on input "20.000.000" at bounding box center [154, 508] width 49 height 11
type input "20.000.000"
click at [288, 91] on icon at bounding box center [289, 89] width 7 height 7
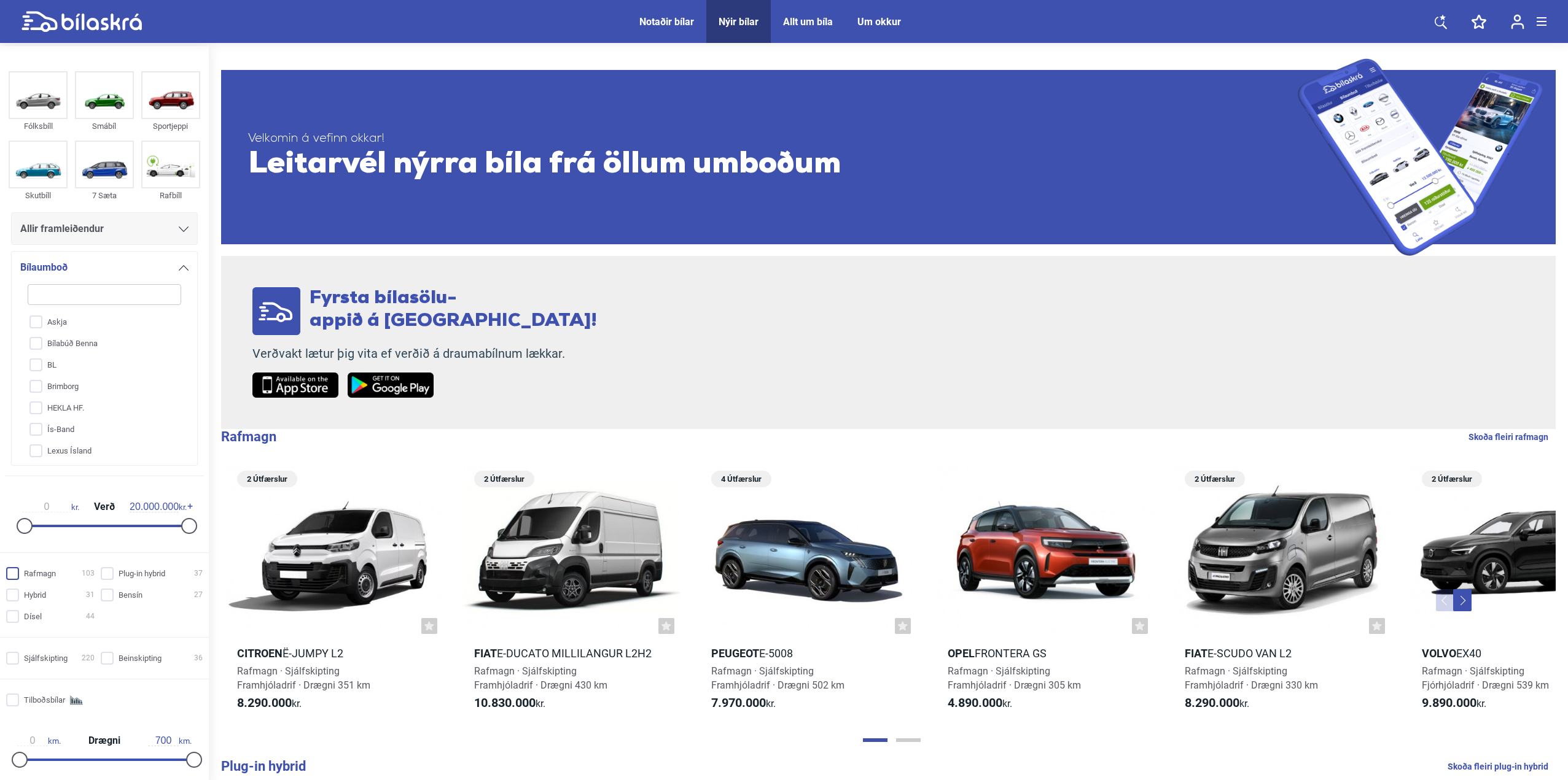
click at [33, 572] on input "Rafmagn 103" at bounding box center [52, 575] width 88 height 13
checkbox input "true"
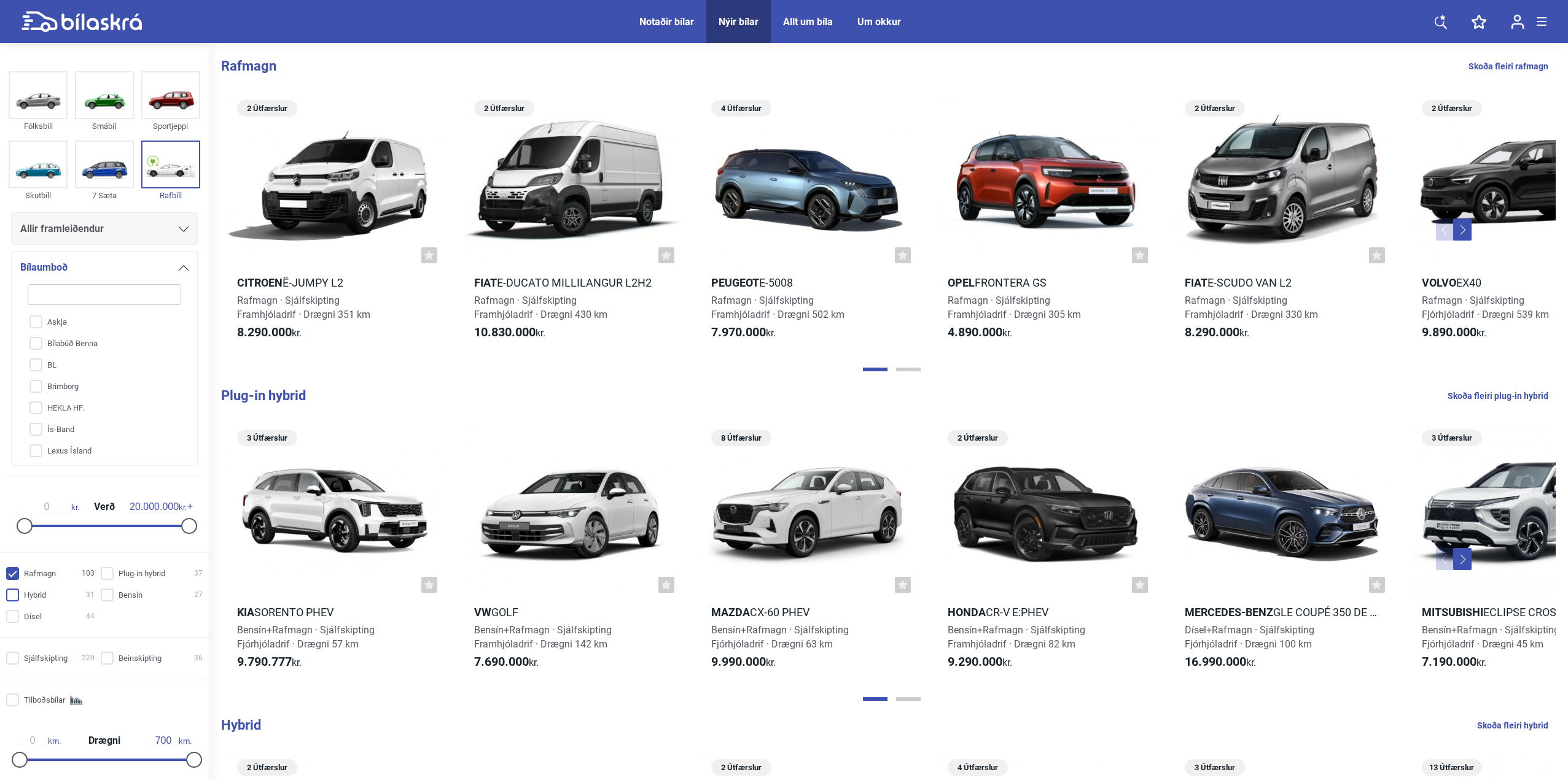
click at [28, 595] on input "Hybrid 31" at bounding box center [52, 596] width 88 height 13
checkbox input "true"
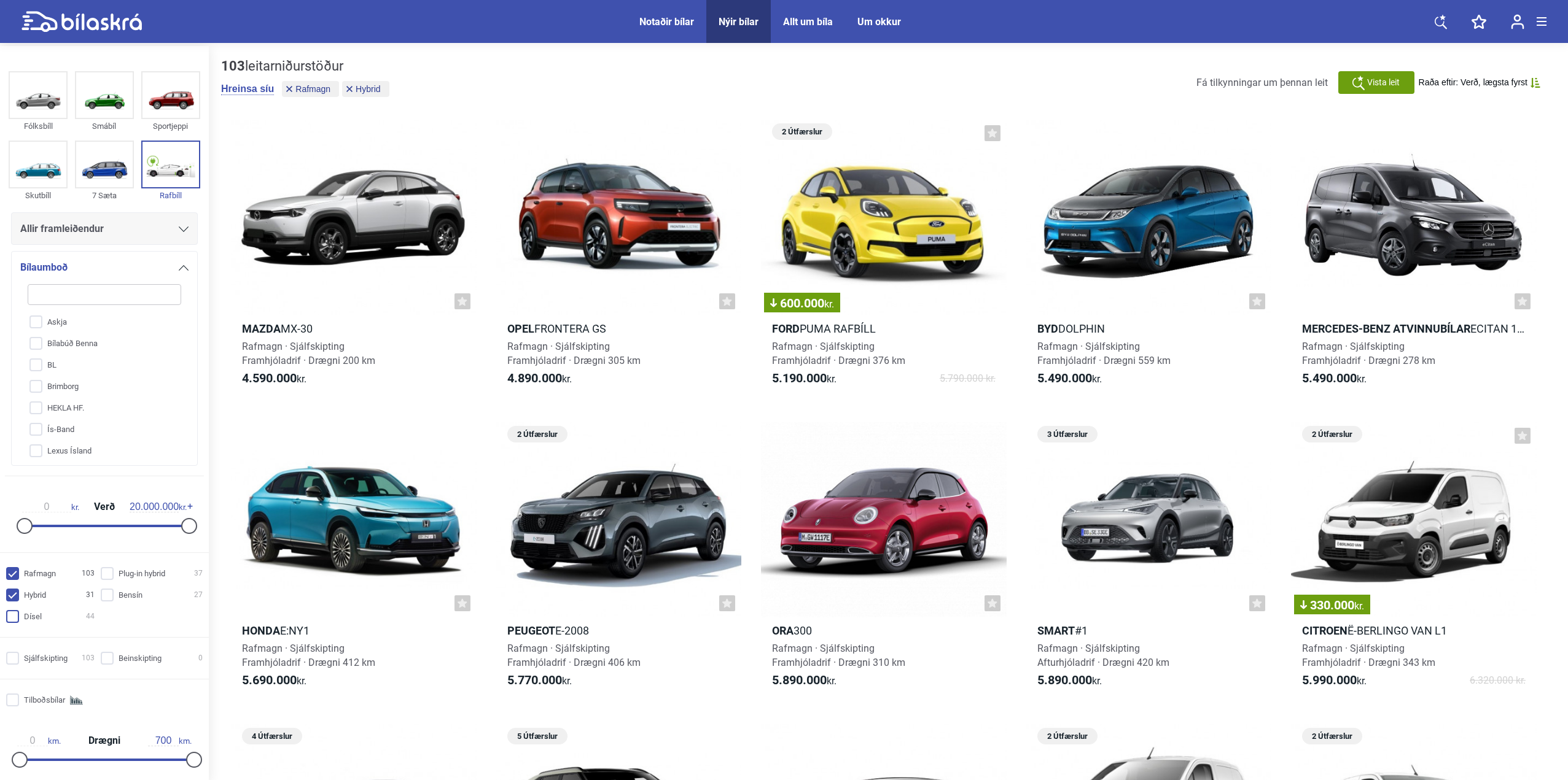
click at [29, 616] on input "Dísel 44" at bounding box center [52, 617] width 88 height 13
checkbox input "true"
click at [116, 596] on input "Bensín 27" at bounding box center [153, 596] width 102 height 13
checkbox input "true"
click at [127, 575] on input "Plug-in hybrid 37" at bounding box center [153, 575] width 102 height 13
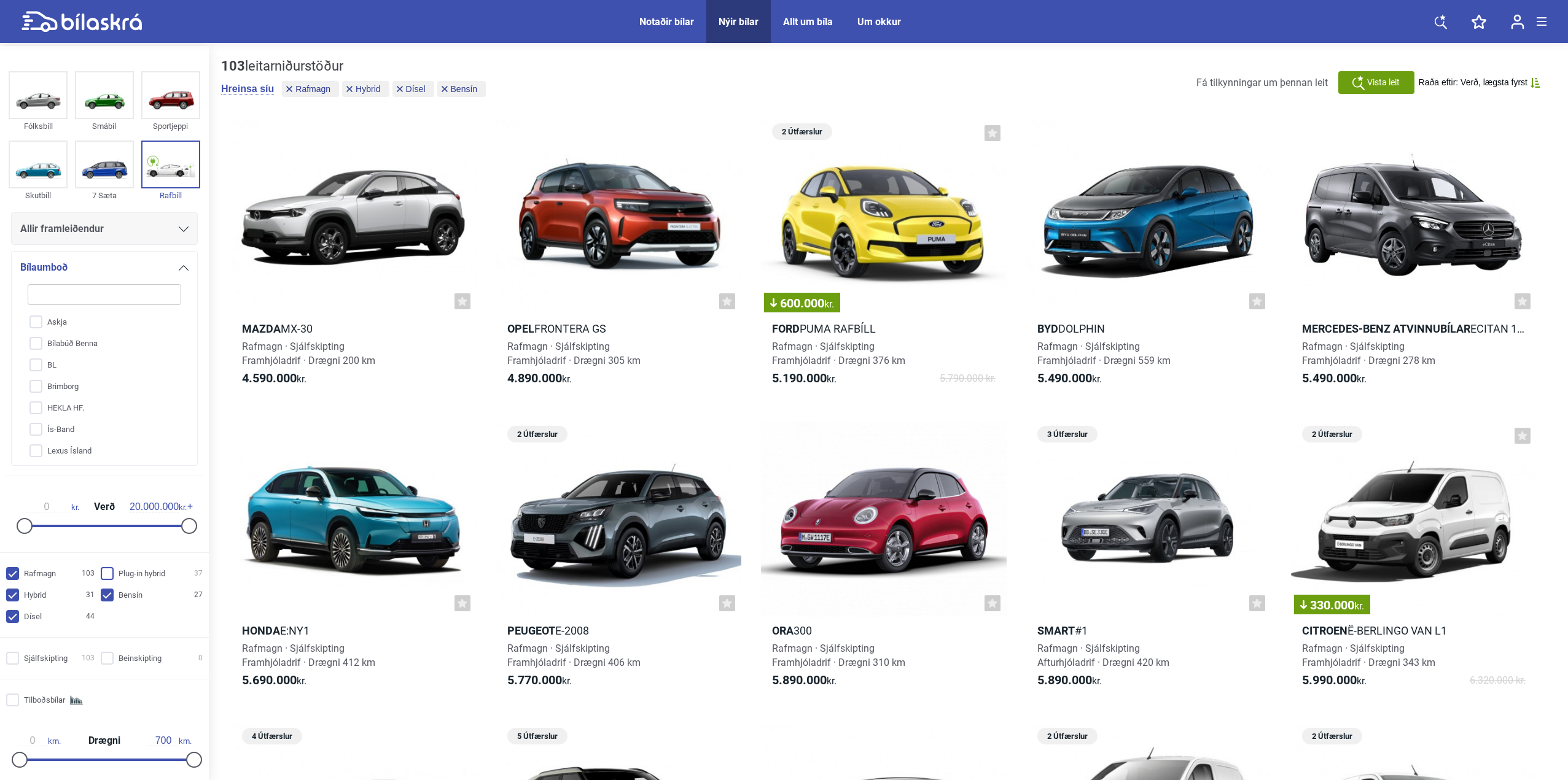
checkbox input "true"
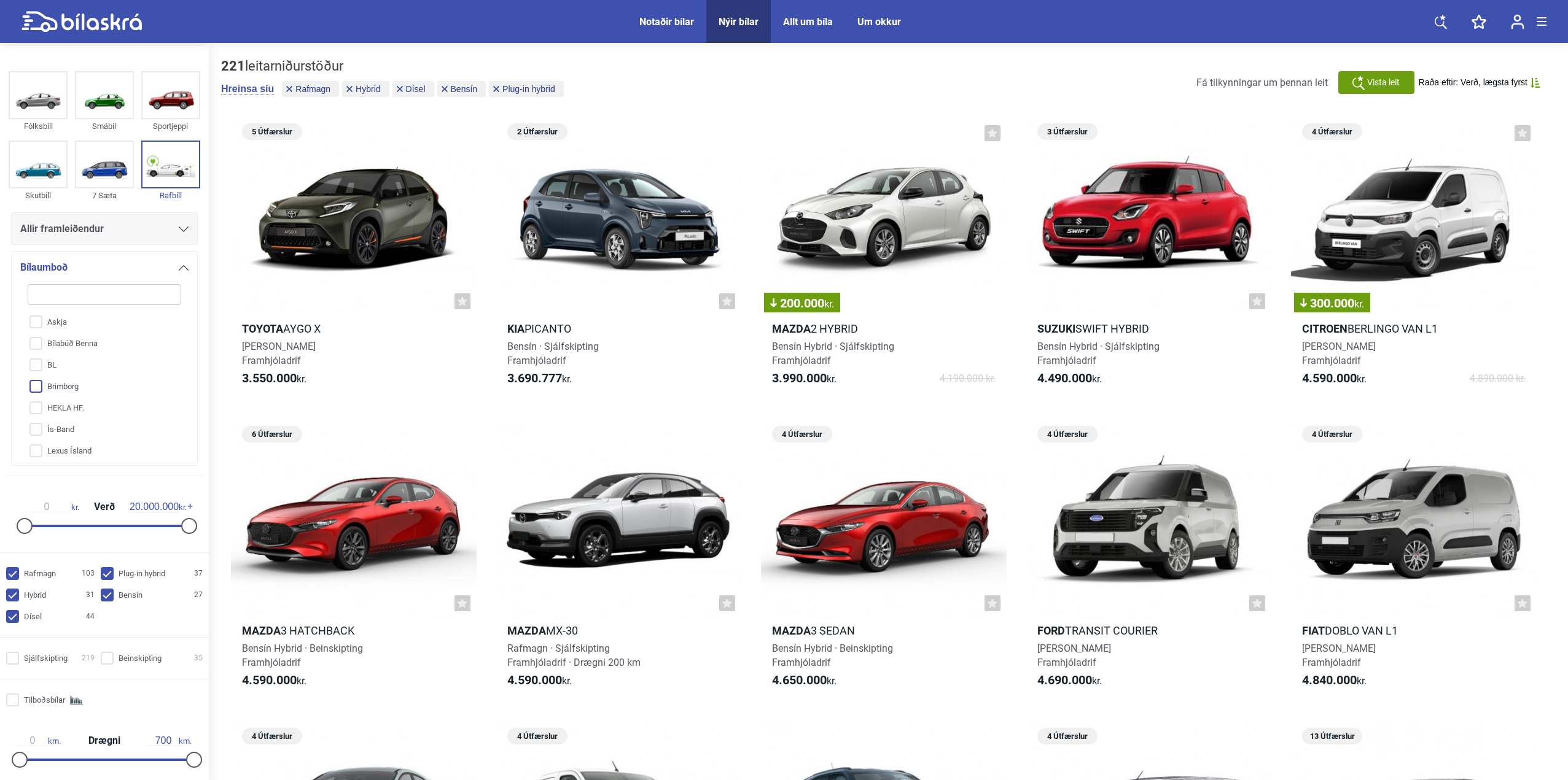
scroll to position [90, 0]
drag, startPoint x: 49, startPoint y: 576, endPoint x: 49, endPoint y: 583, distance: 7.0
click at [49, 576] on input "Rafmagn 103" at bounding box center [52, 575] width 88 height 13
checkbox input "false"
click at [44, 595] on input "Hybrid 31" at bounding box center [52, 596] width 88 height 13
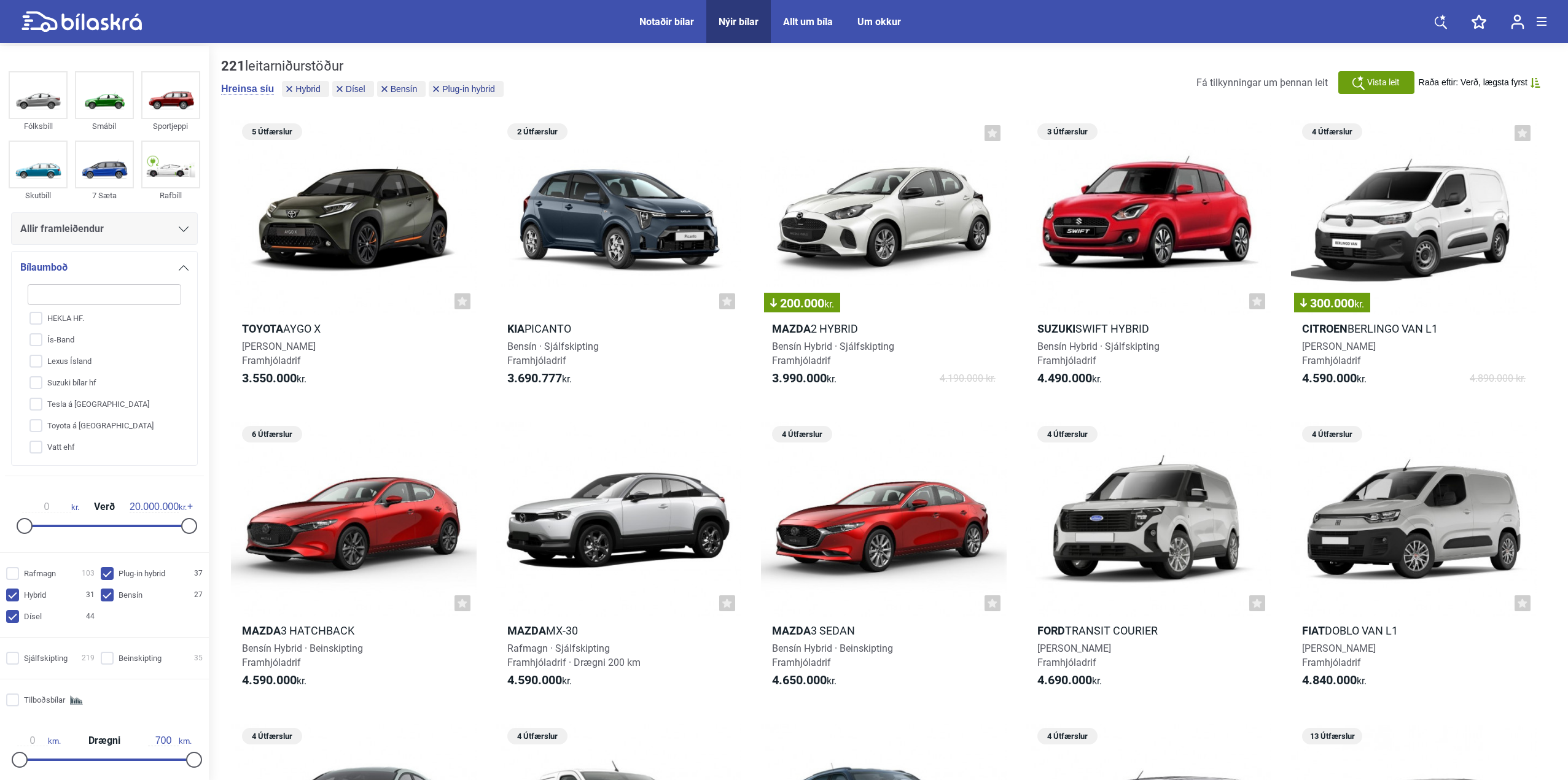
checkbox input "false"
click at [39, 617] on input "Dísel 44" at bounding box center [52, 617] width 88 height 13
checkbox input "false"
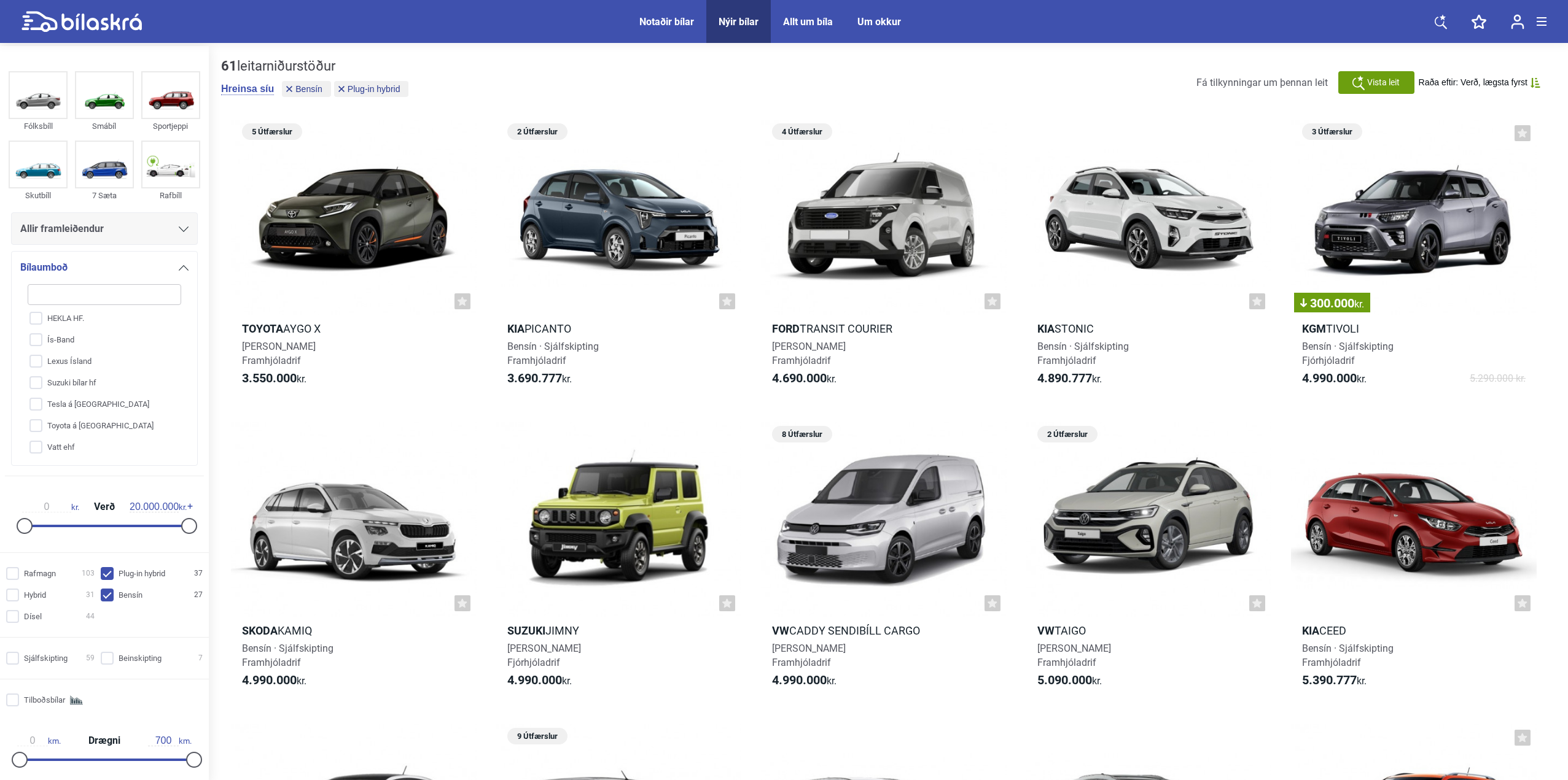
click at [133, 596] on input "Bensín 27" at bounding box center [153, 596] width 102 height 13
checkbox input "false"
click at [135, 574] on input "Plug-in hybrid 37" at bounding box center [153, 575] width 102 height 13
checkbox input "false"
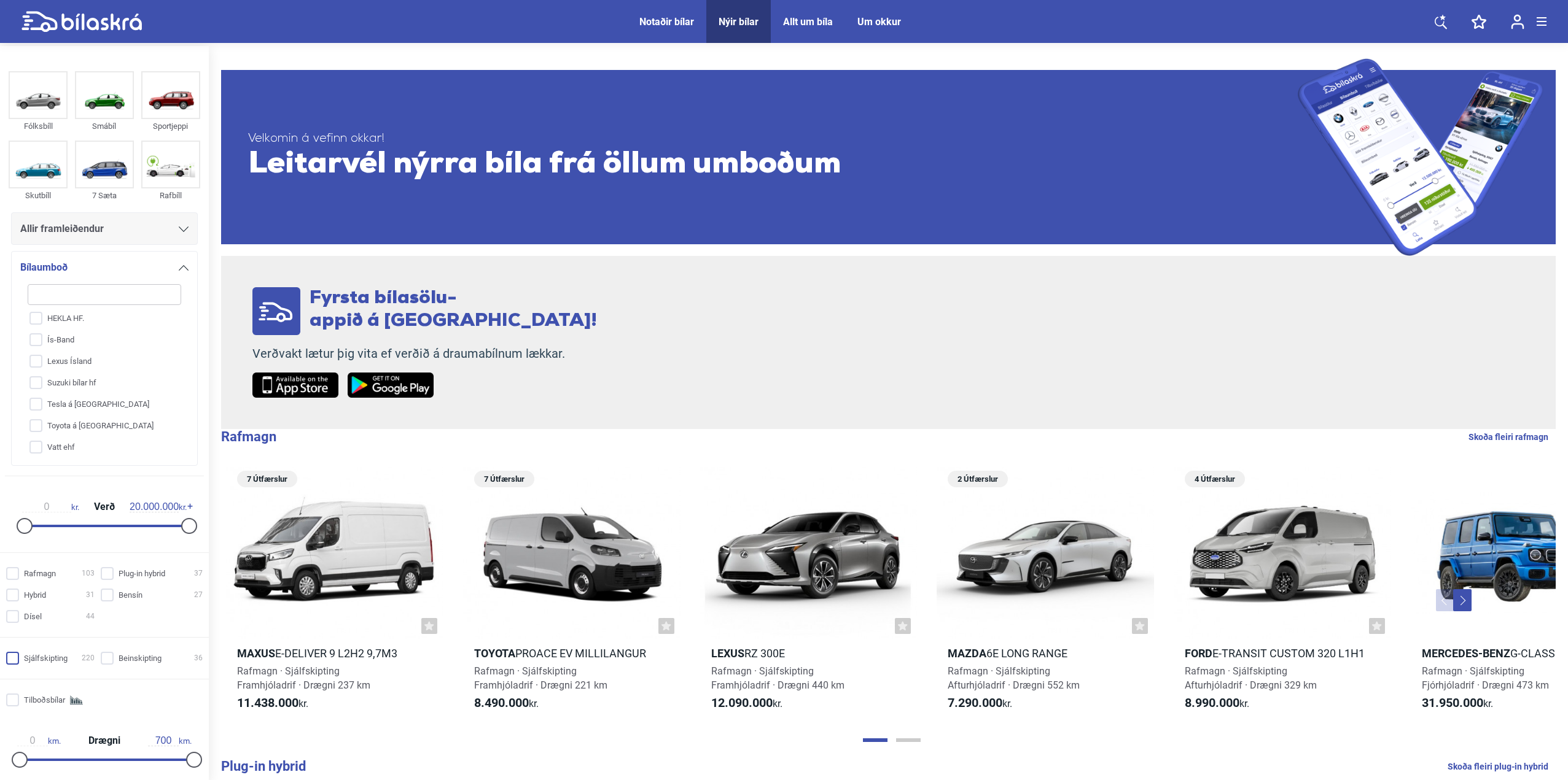
click at [57, 656] on input "Sjálfskipting 220" at bounding box center [52, 659] width 88 height 13
checkbox input "true"
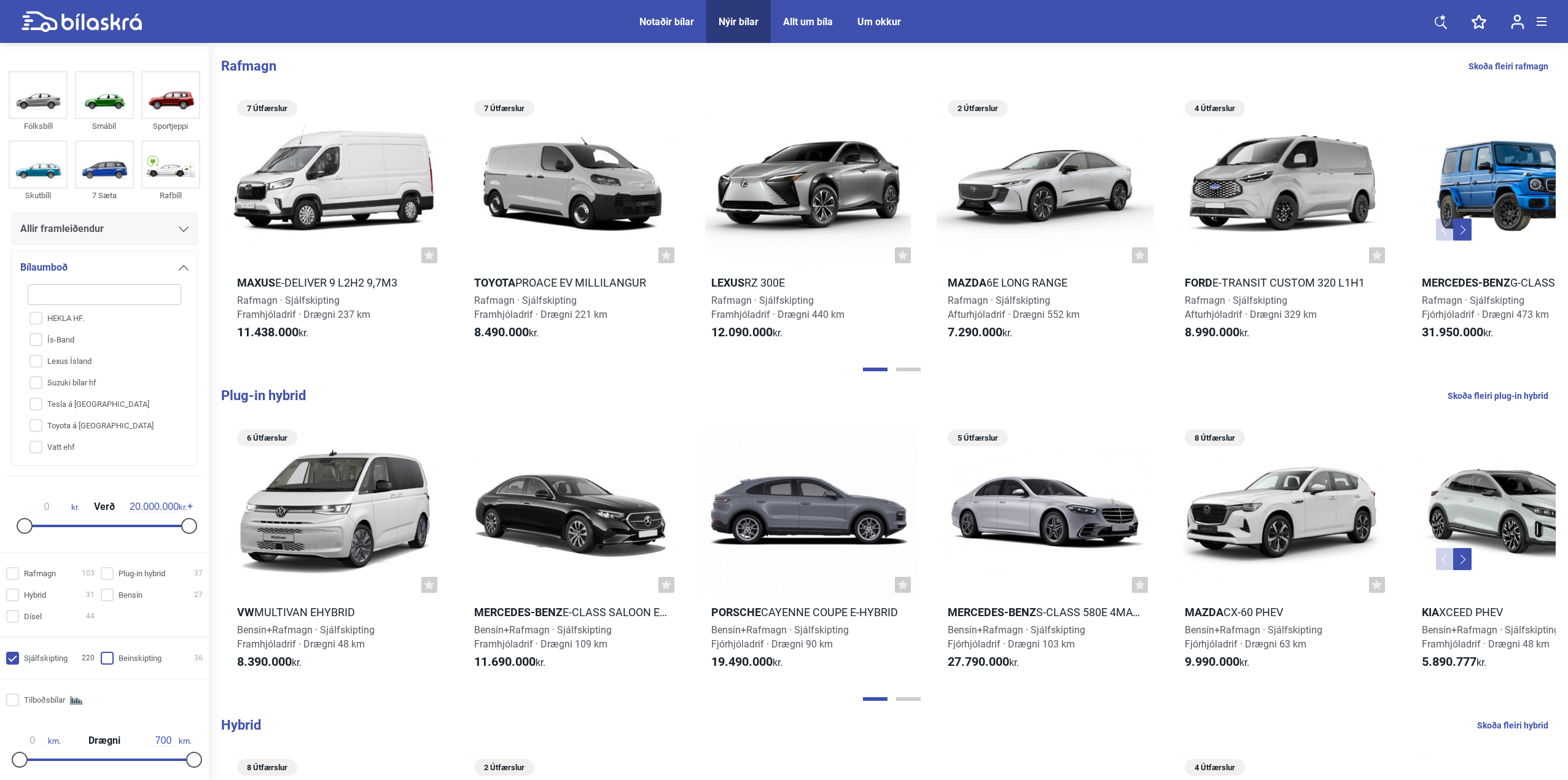
click at [149, 659] on input "Beinskipting 36" at bounding box center [153, 659] width 102 height 13
checkbox input "true"
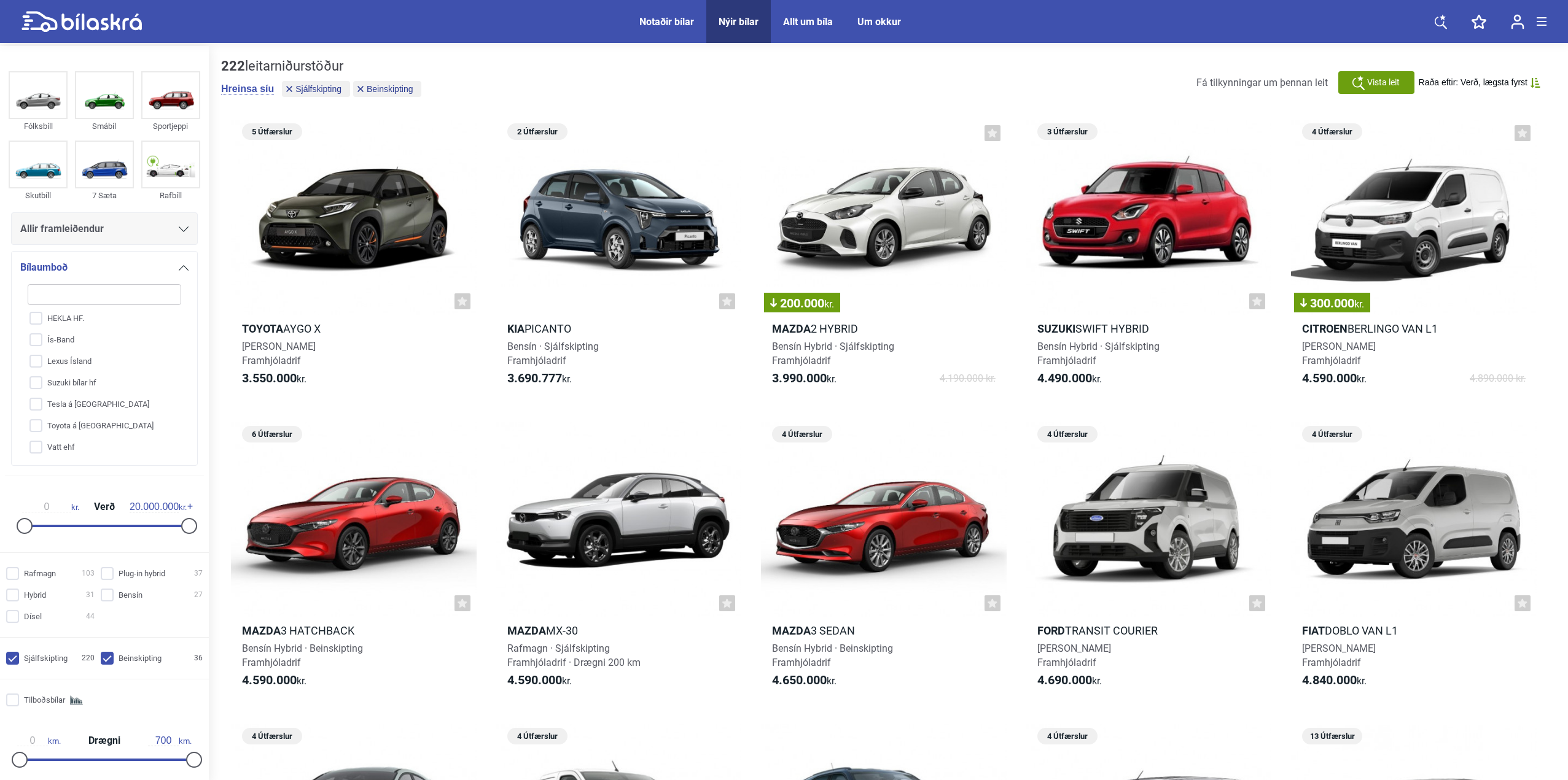
click at [52, 662] on input "Sjálfskipting 220" at bounding box center [52, 659] width 88 height 13
checkbox input "false"
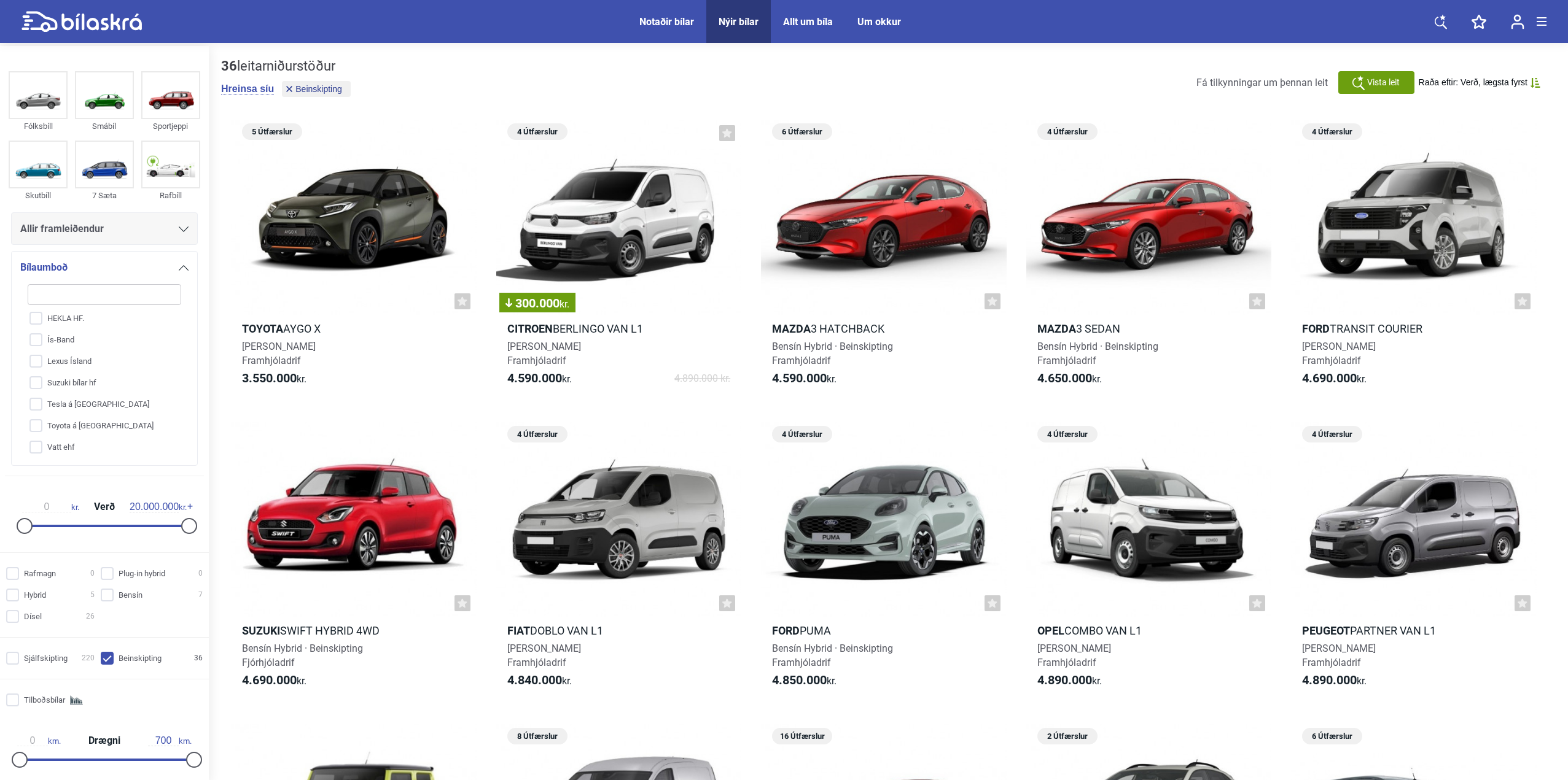
click at [124, 660] on input "Beinskipting 36" at bounding box center [153, 659] width 102 height 13
checkbox input "false"
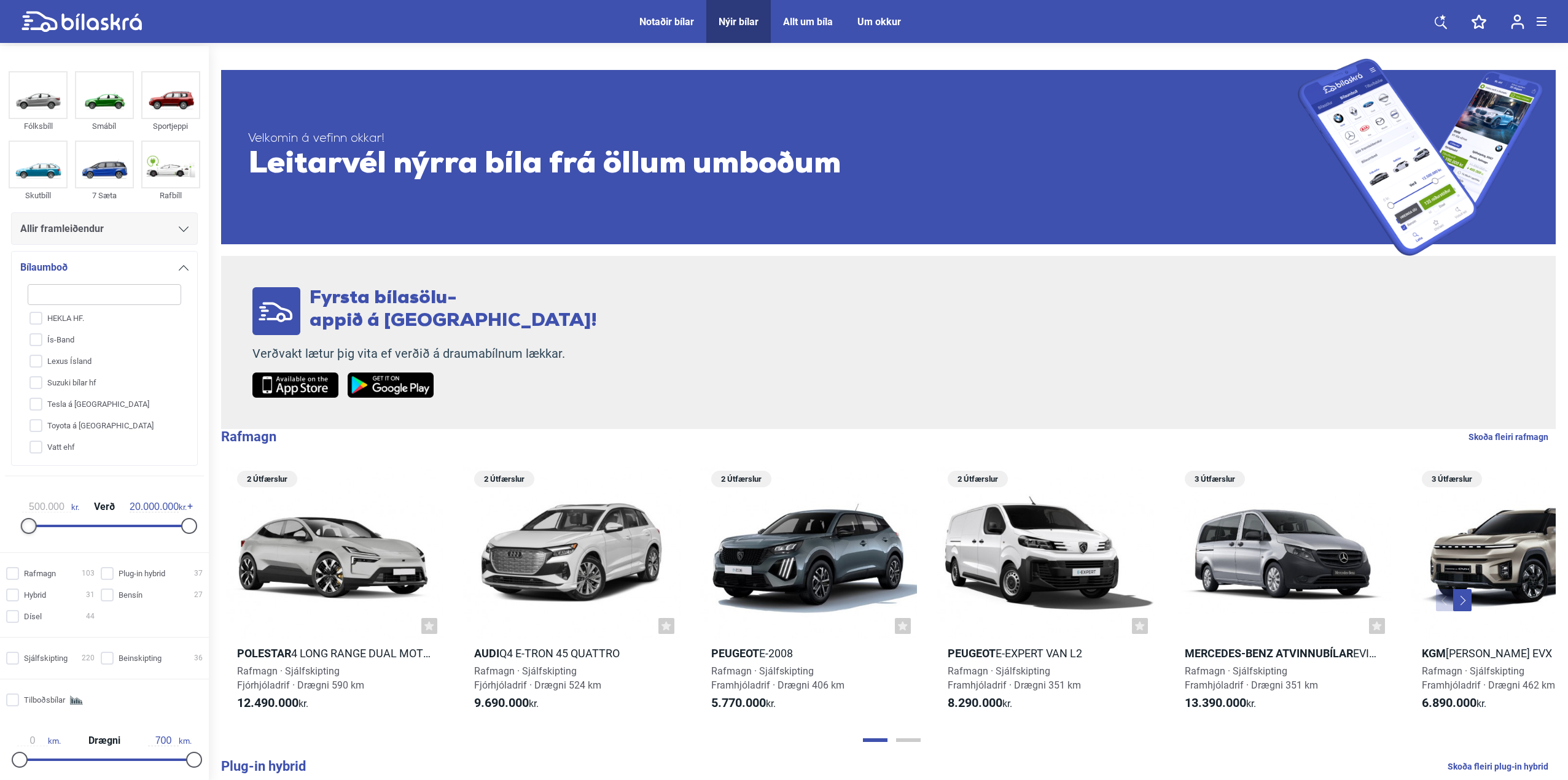
click at [31, 526] on div at bounding box center [28, 525] width 16 height 16
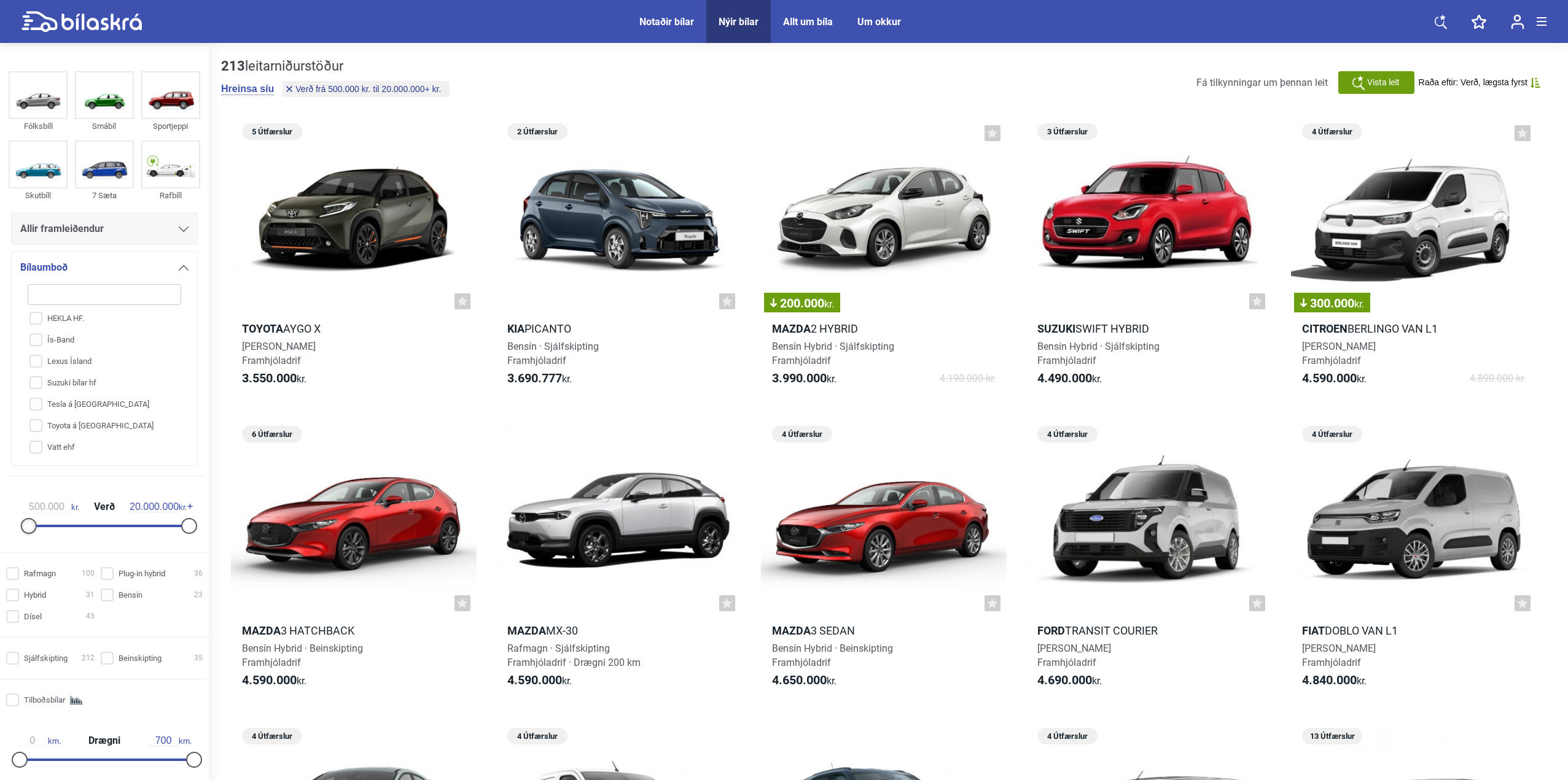
type input "0"
click at [26, 523] on div at bounding box center [24, 525] width 16 height 16
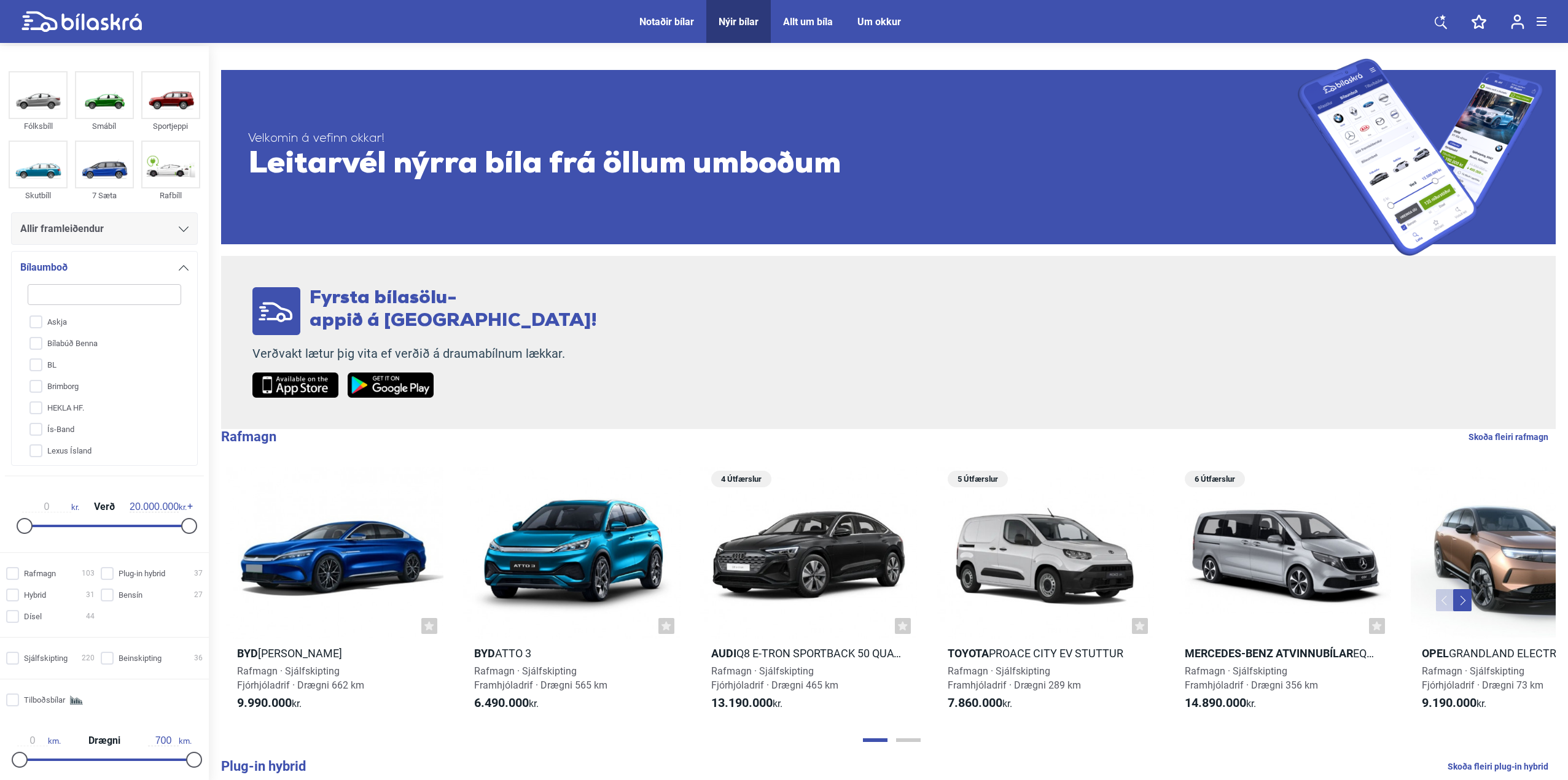
click at [671, 29] on span "Notaðir bílar" at bounding box center [666, 22] width 80 height 43
click at [665, 24] on div "Notaðir bílar" at bounding box center [667, 22] width 54 height 11
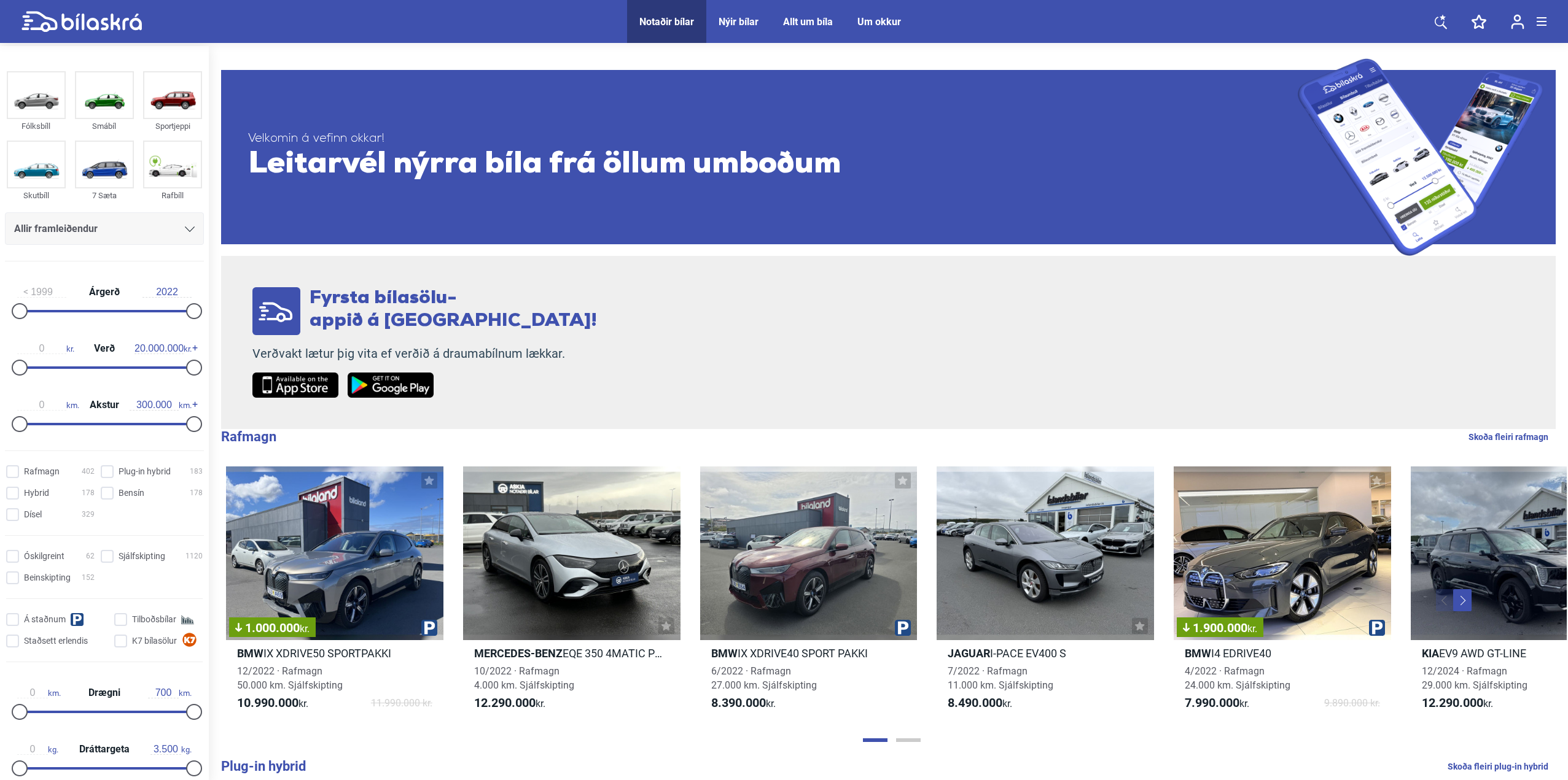
click at [322, 388] on img at bounding box center [295, 385] width 86 height 25
click at [366, 388] on img at bounding box center [391, 385] width 86 height 25
drag, startPoint x: 29, startPoint y: 345, endPoint x: 49, endPoint y: 350, distance: 20.6
click at [49, 350] on input "0" at bounding box center [41, 349] width 49 height 11
click at [24, 421] on div at bounding box center [24, 424] width 16 height 16
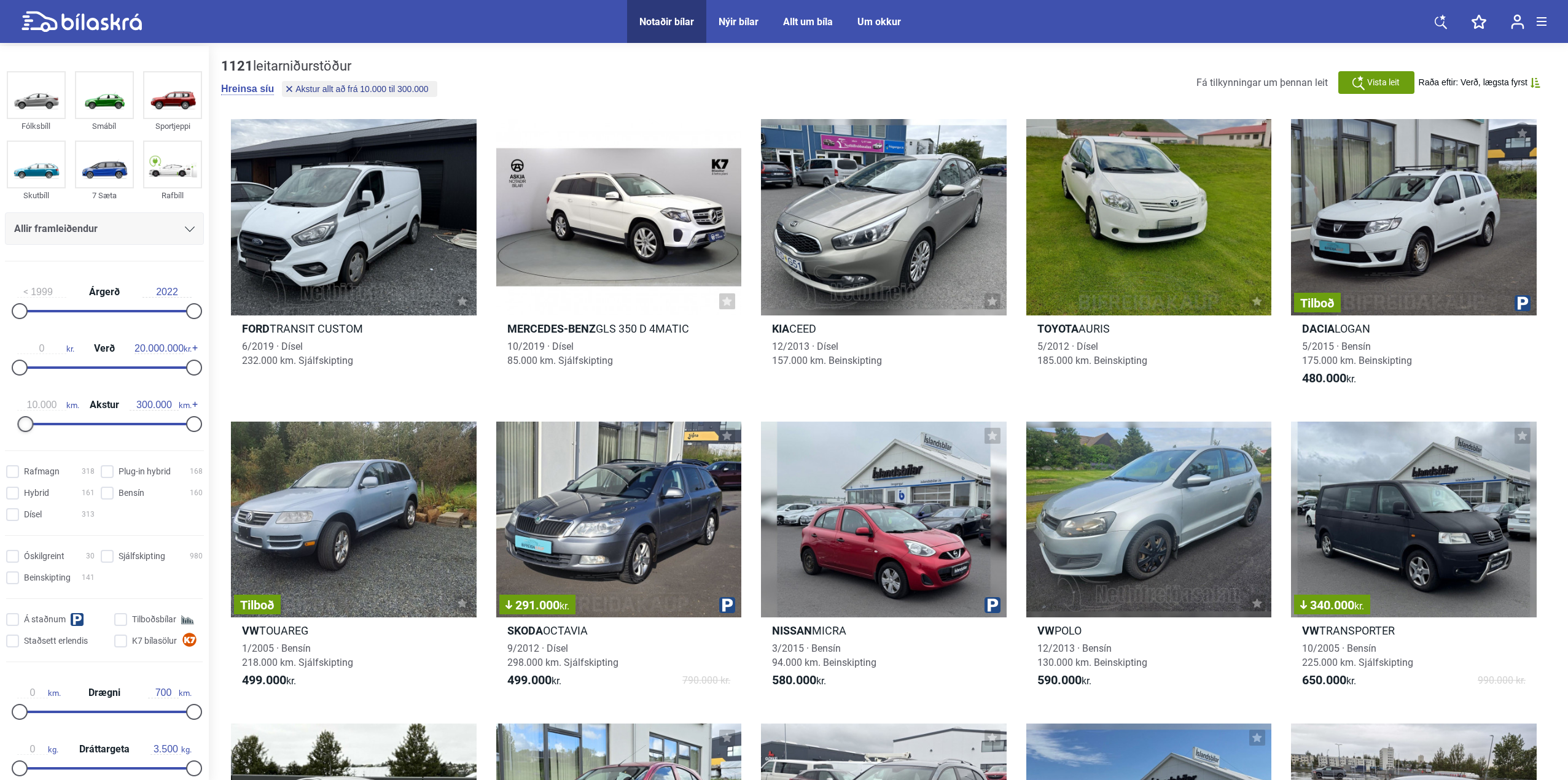
type input "0"
drag, startPoint x: 24, startPoint y: 421, endPoint x: -1, endPoint y: 421, distance: 25.0
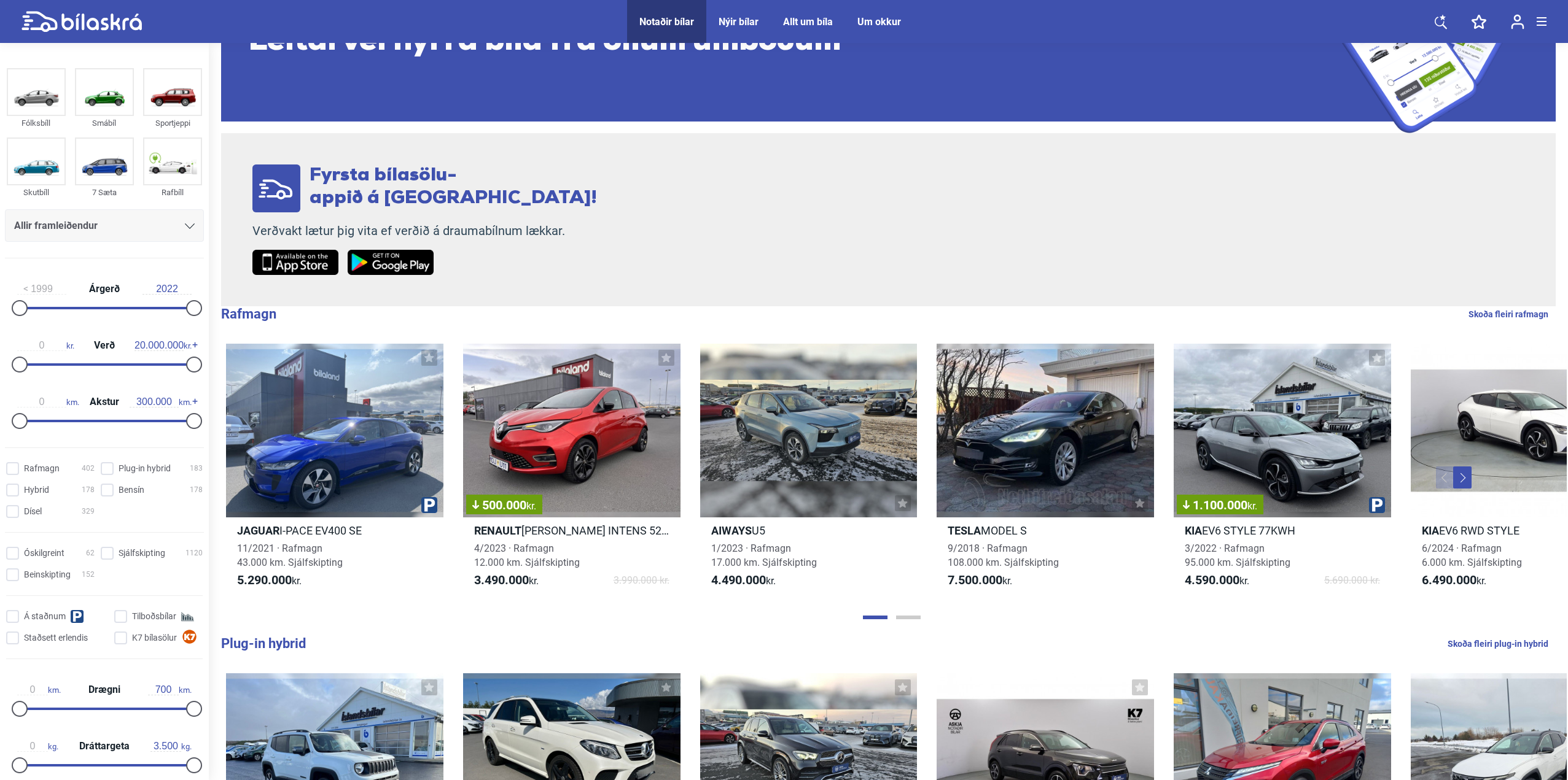
scroll to position [184, 0]
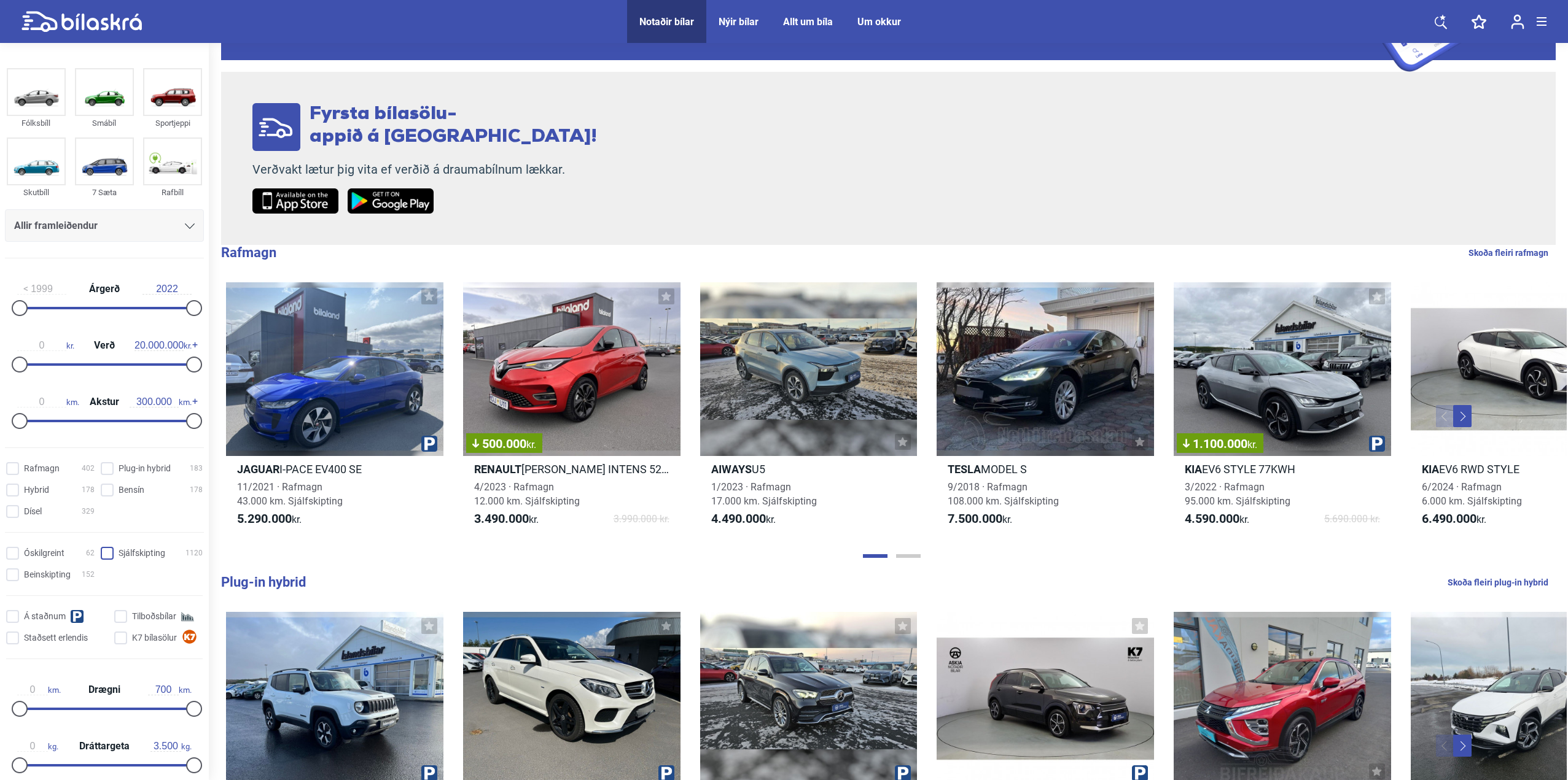
click at [138, 552] on input "Sjálfskipting 1120" at bounding box center [153, 554] width 102 height 13
checkbox input "true"
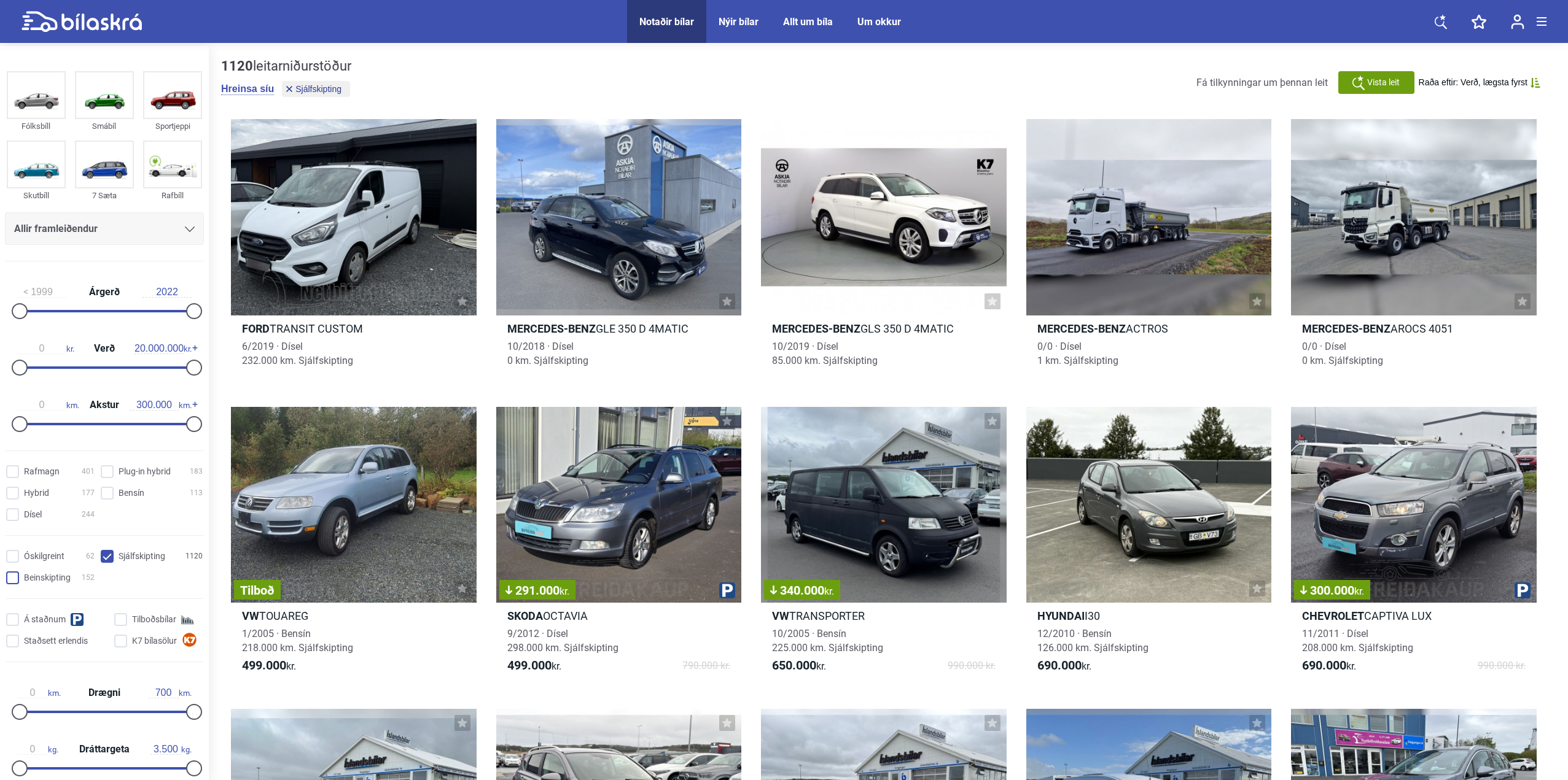
click at [62, 578] on input "Beinskipting 152" at bounding box center [52, 579] width 88 height 13
checkbox input "true"
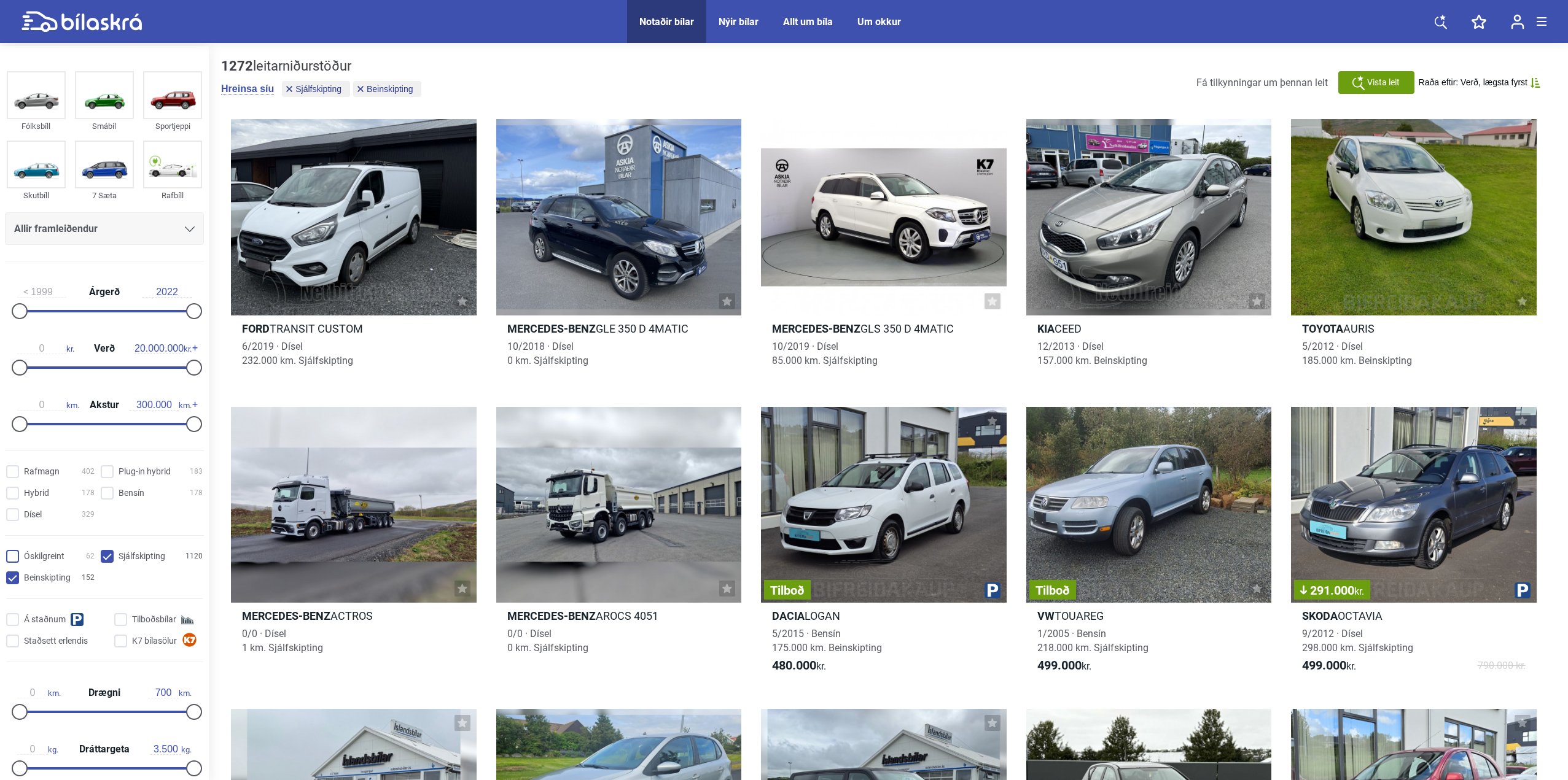
click at [43, 557] on input "Óskilgreint 62" at bounding box center [52, 557] width 88 height 13
checkbox input "true"
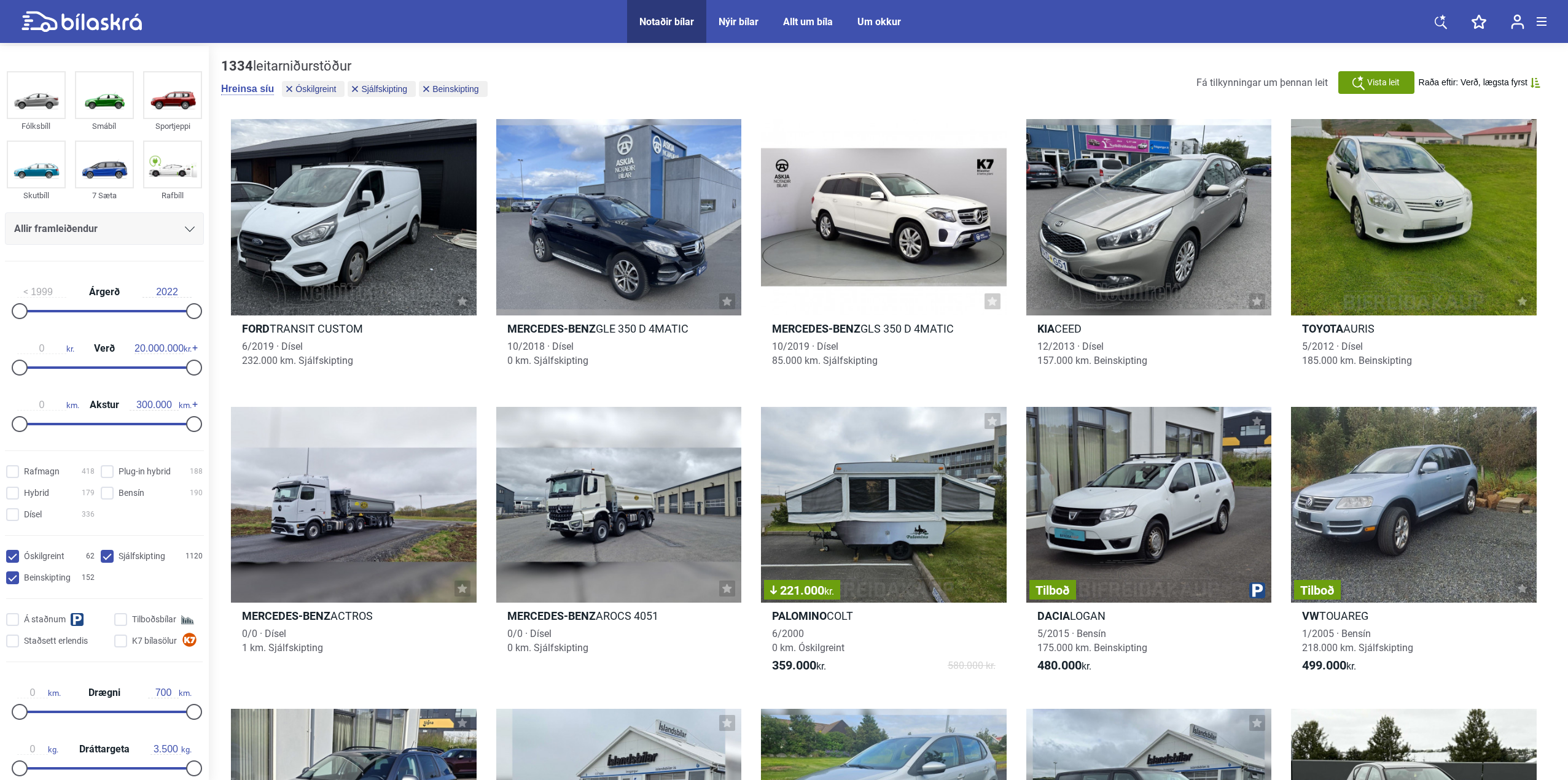
click at [754, 18] on div "Nýir bílar" at bounding box center [738, 22] width 40 height 11
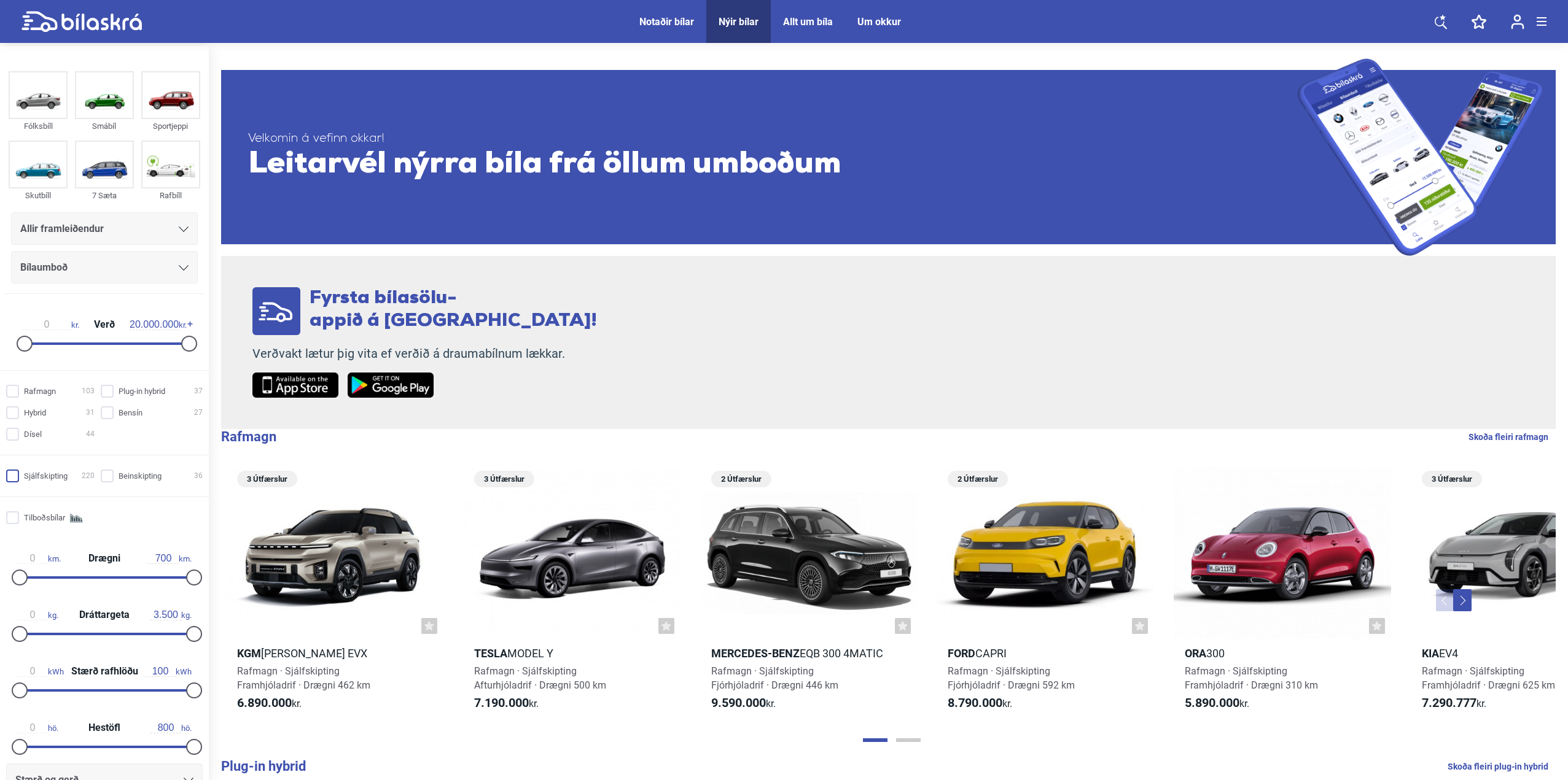
click at [37, 476] on input "Sjálfskipting 220" at bounding box center [52, 477] width 88 height 13
checkbox input "true"
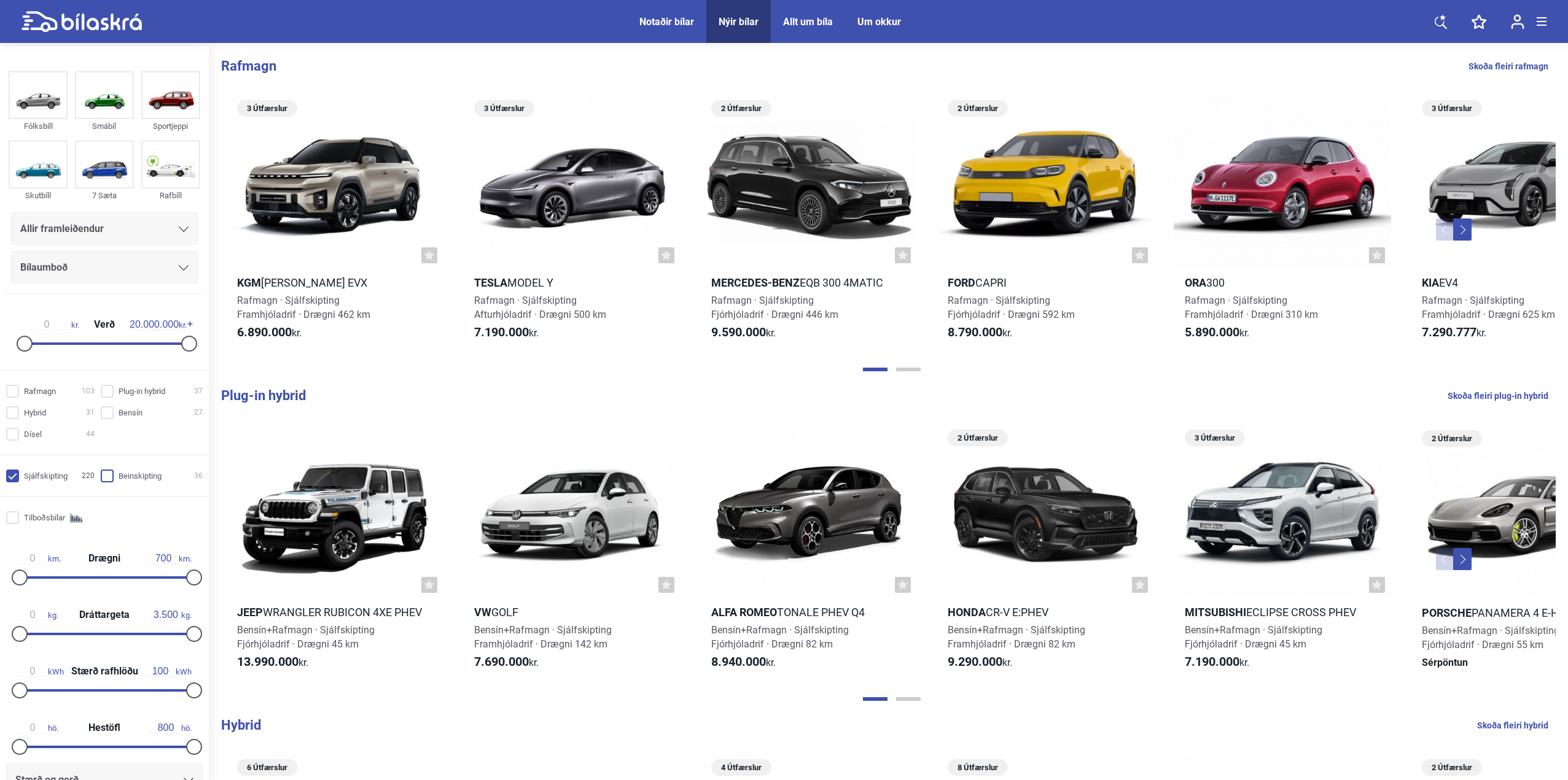
click at [121, 479] on input "Beinskipting 36" at bounding box center [153, 477] width 102 height 13
checkbox input "true"
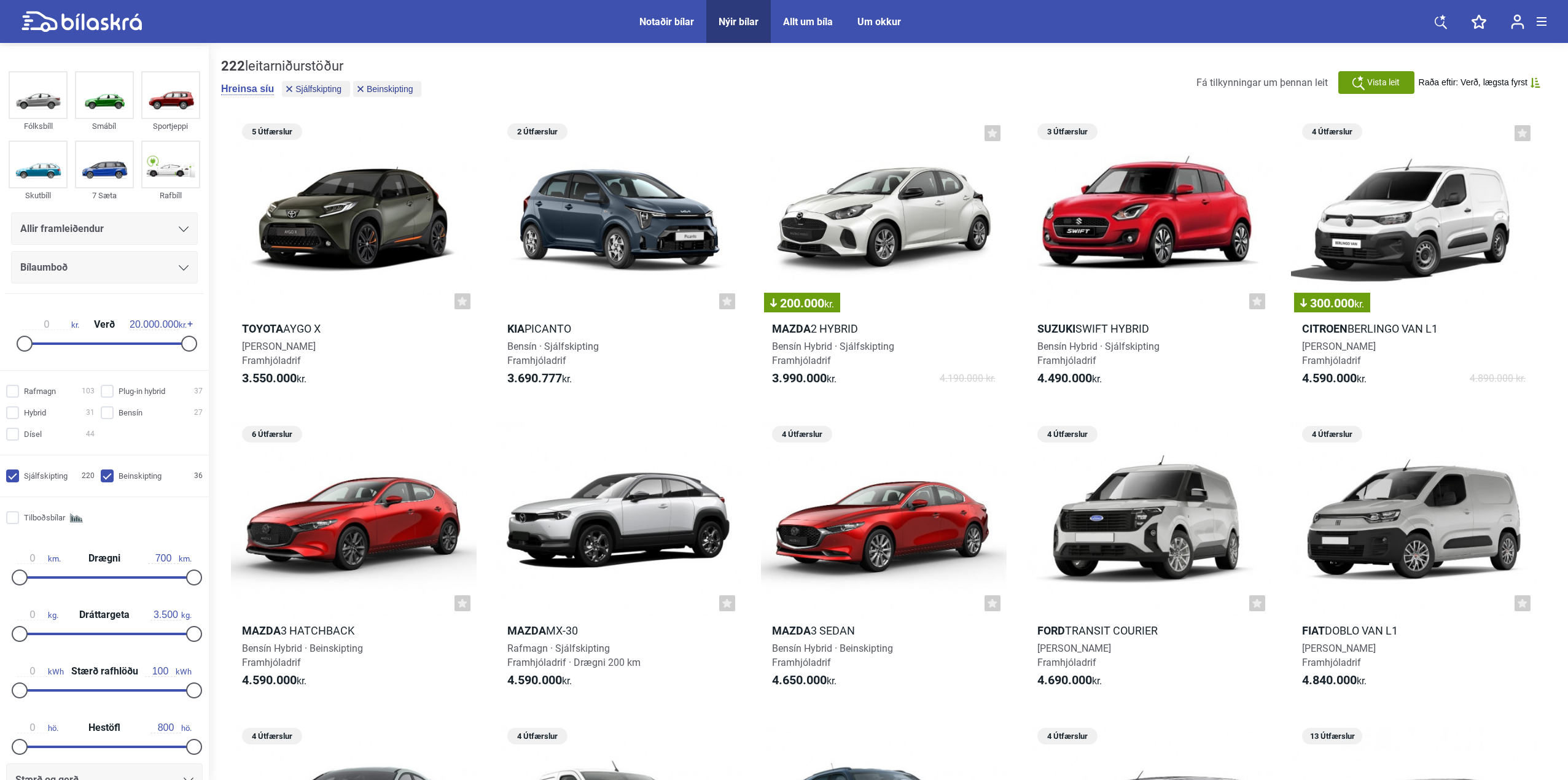
click at [885, 26] on div "Um okkur" at bounding box center [879, 22] width 44 height 11
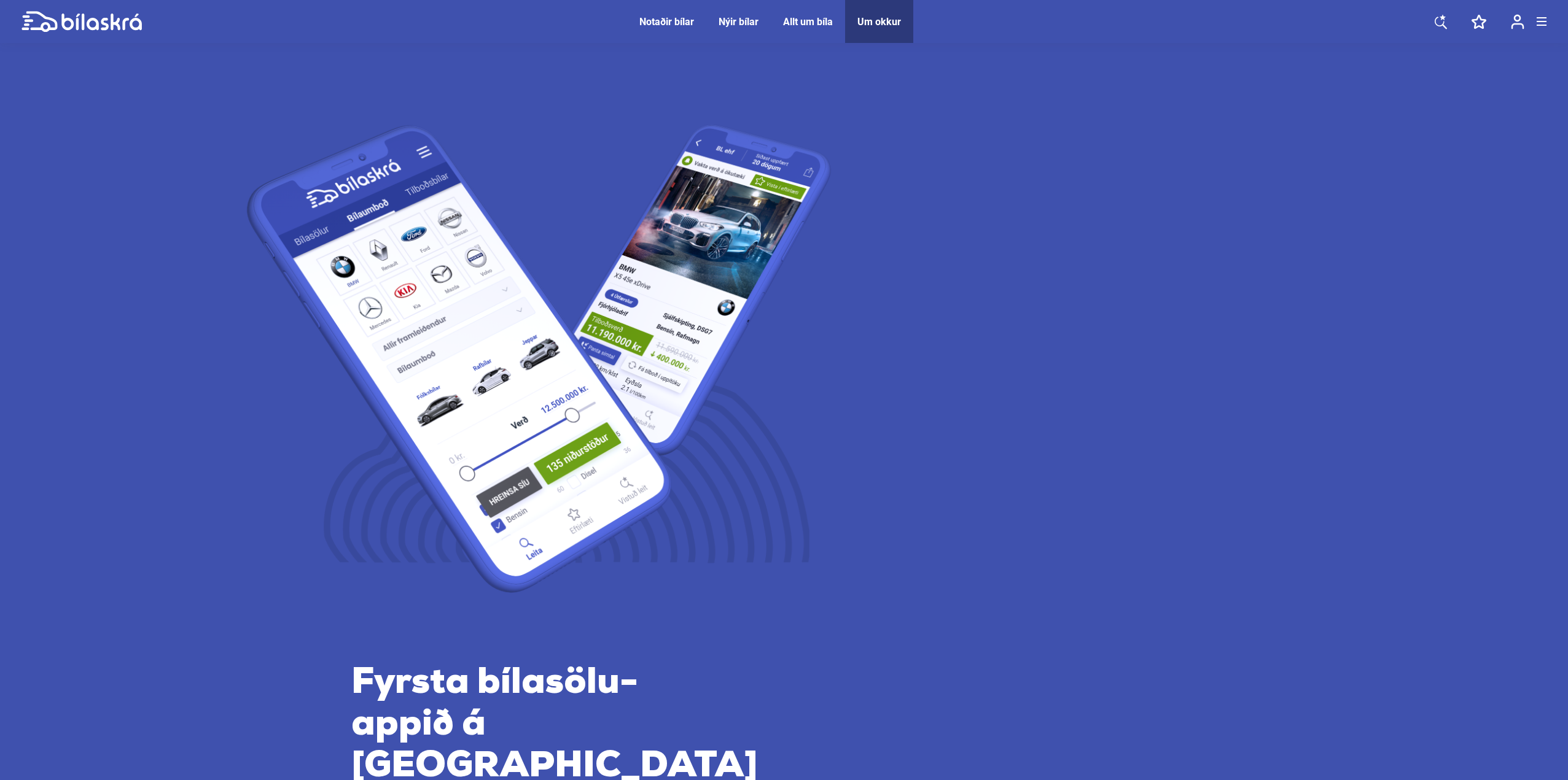
click at [787, 28] on span "Allt um bíla" at bounding box center [807, 22] width 74 height 43
click at [792, 21] on div "Allt um bíla" at bounding box center [807, 22] width 50 height 11
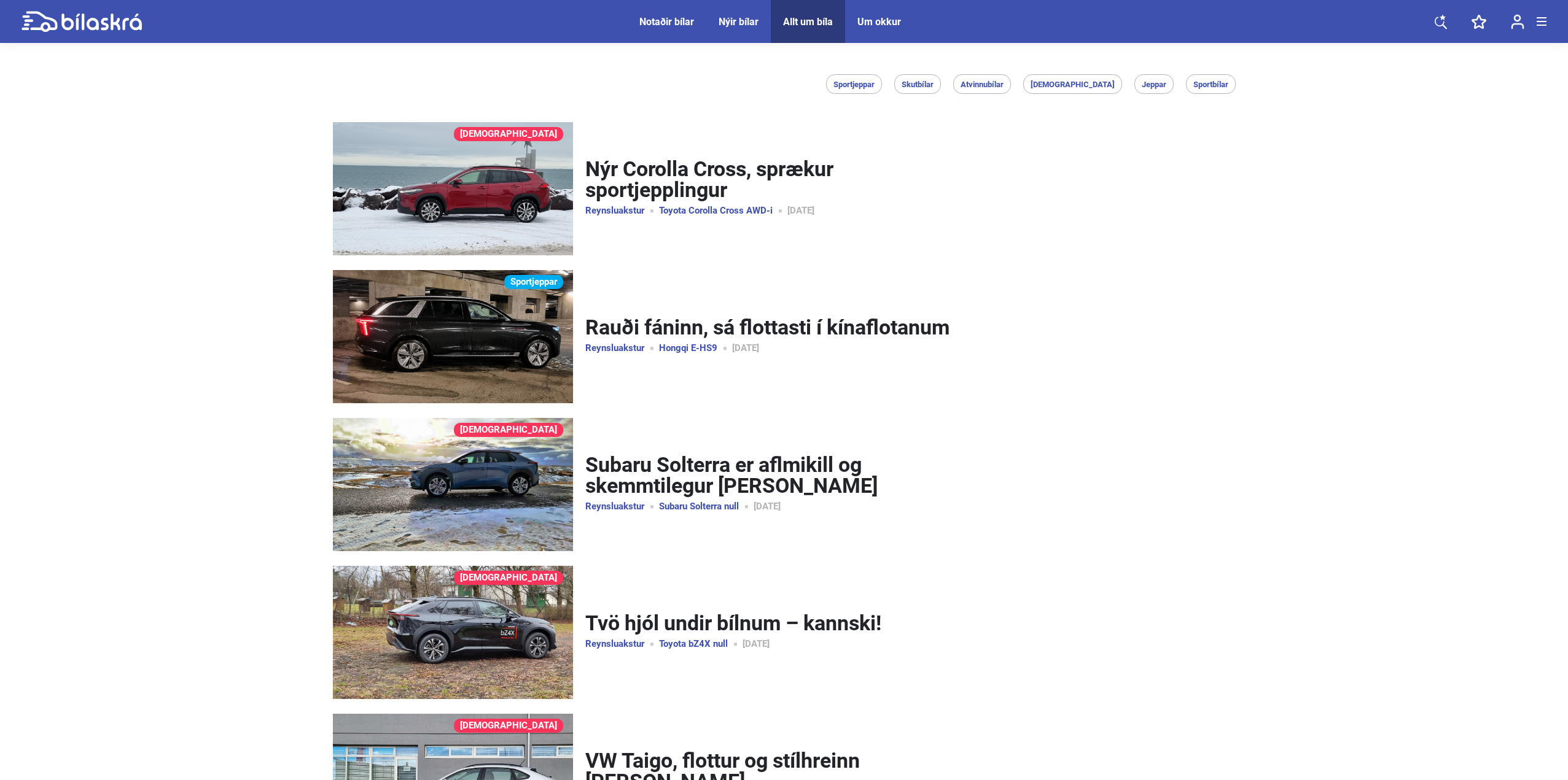
click at [880, 22] on div "Um okkur" at bounding box center [879, 22] width 44 height 11
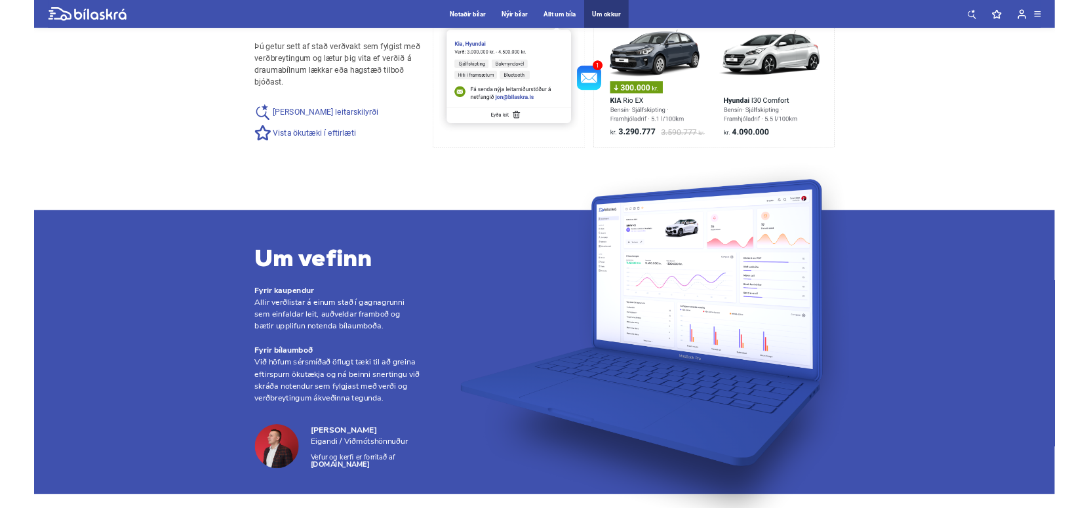
scroll to position [1216, 0]
